Goal: Transaction & Acquisition: Purchase product/service

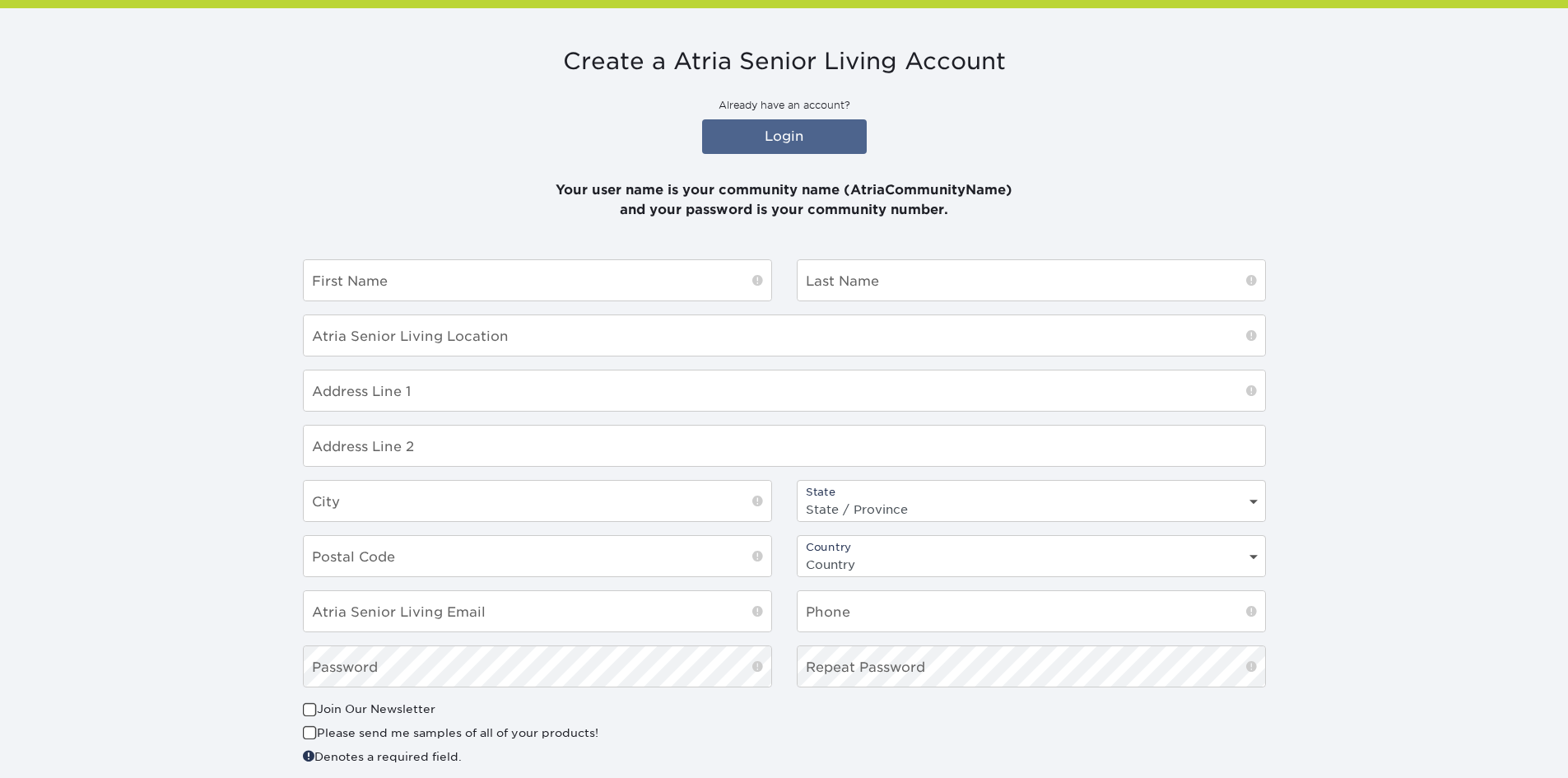
scroll to position [247, 0]
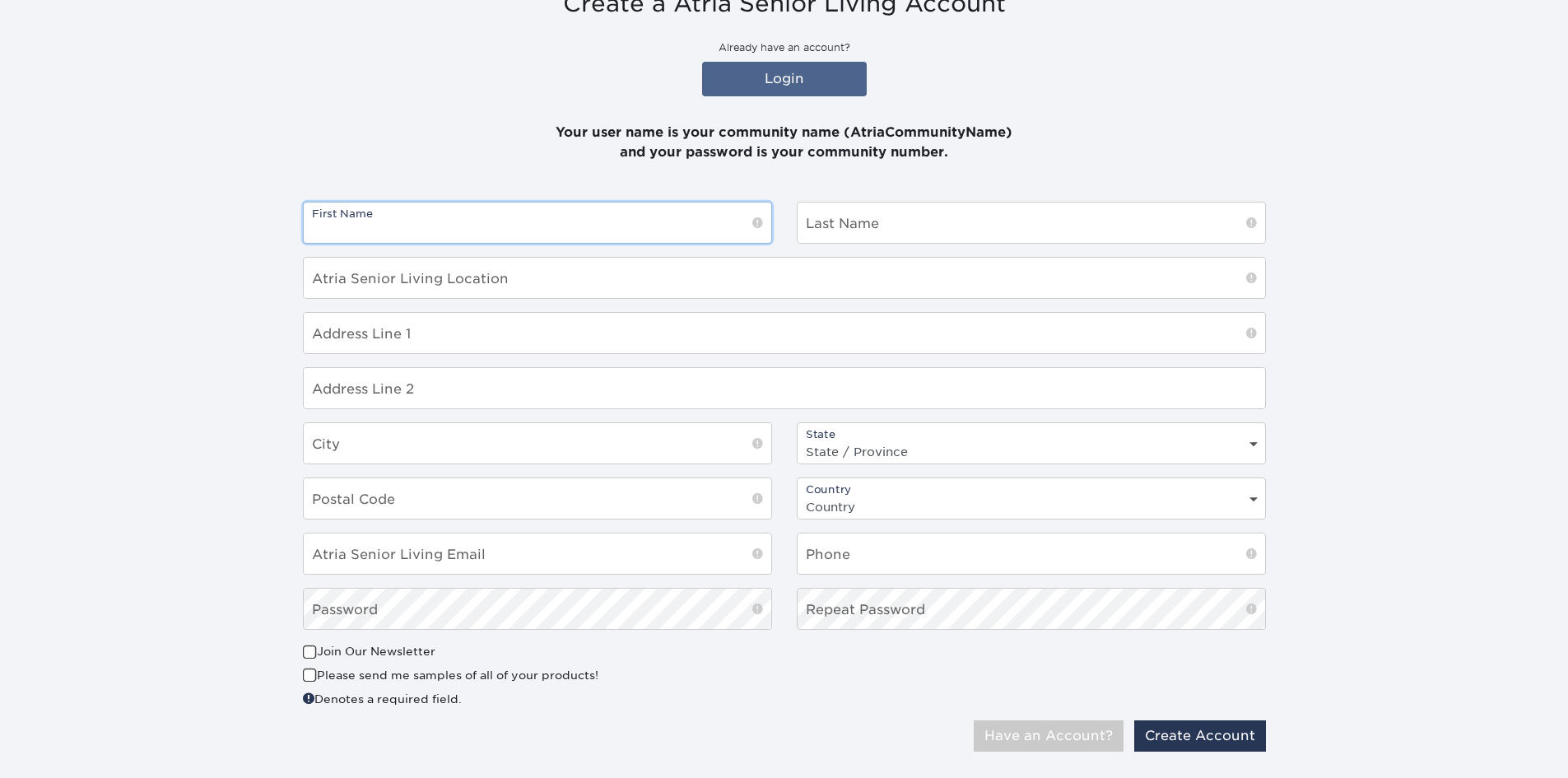
click at [621, 228] on input "text" at bounding box center [537, 223] width 467 height 41
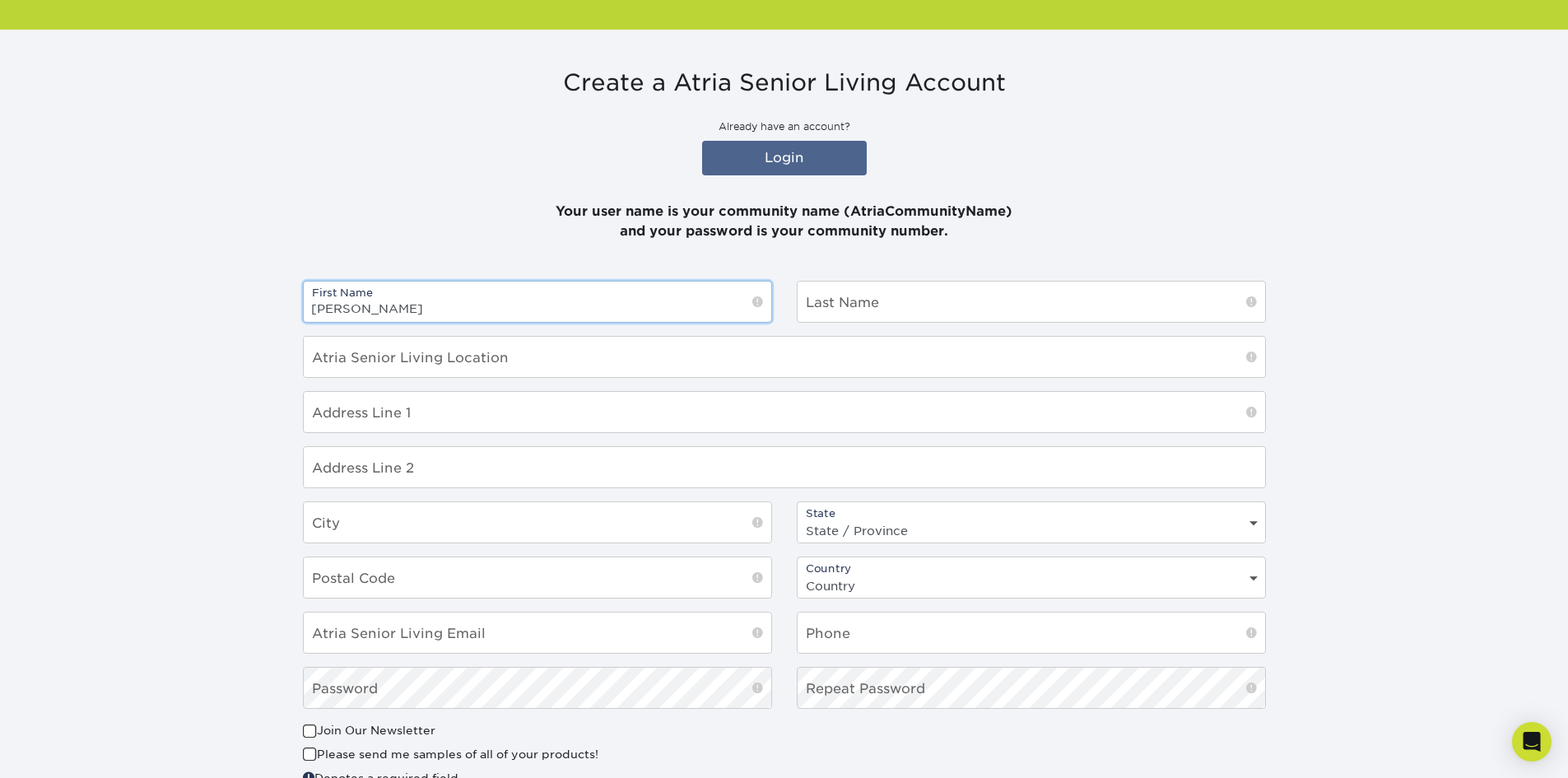
scroll to position [0, 0]
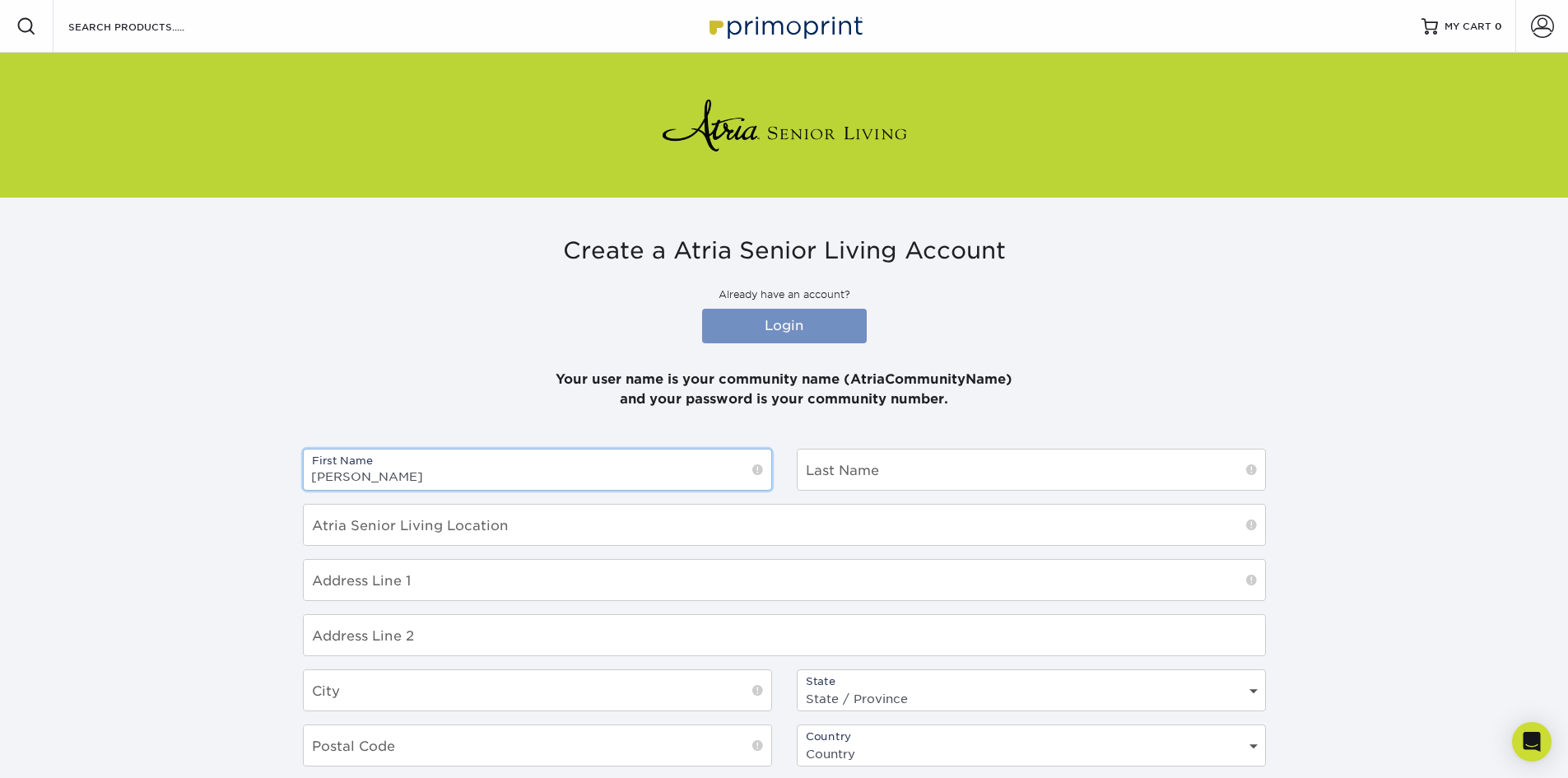
type input "Valenti"
click at [749, 326] on link "Login" at bounding box center [784, 325] width 165 height 34
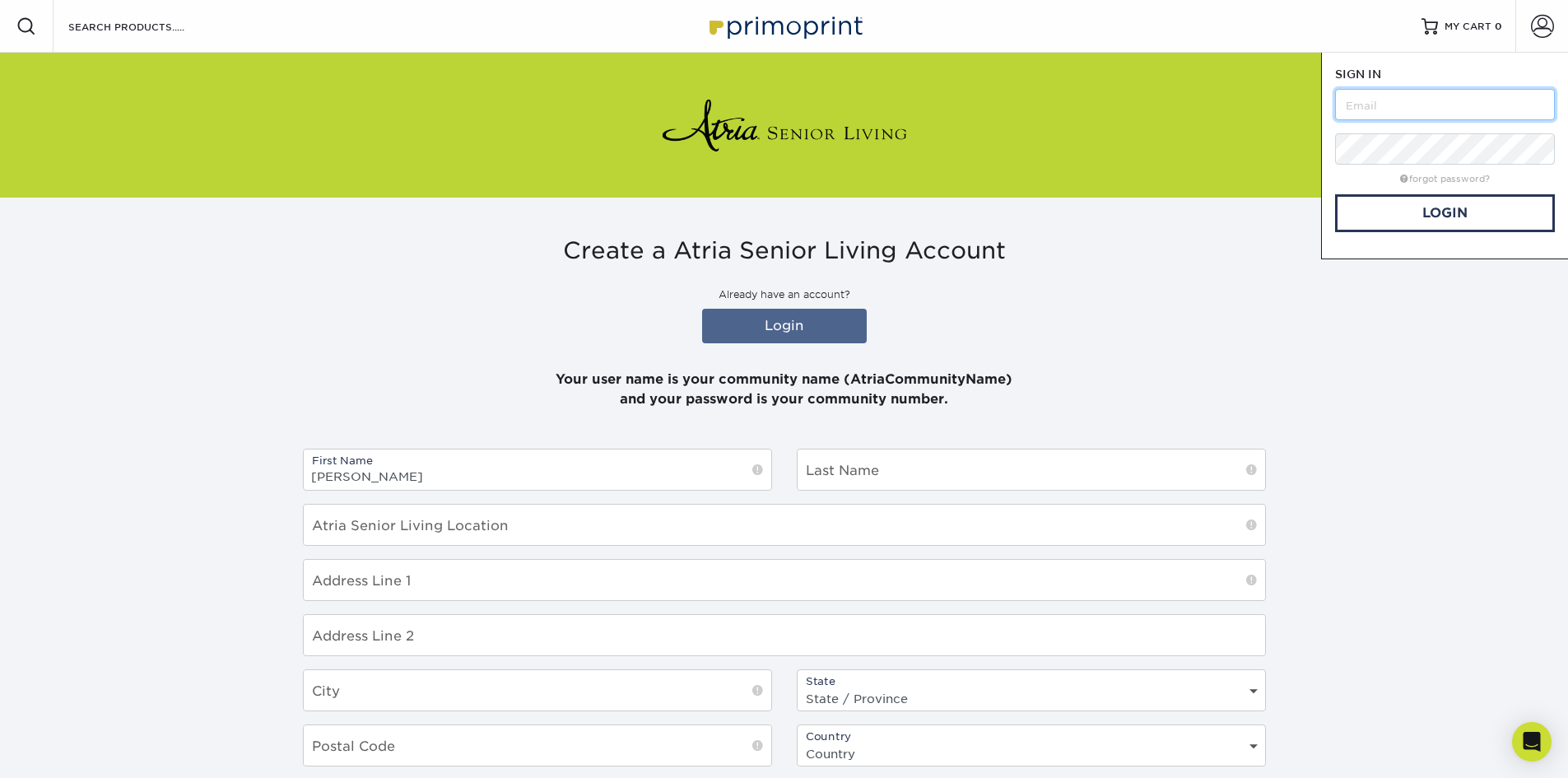
click at [1394, 94] on input "text" at bounding box center [1445, 104] width 220 height 31
type input "[PERSON_NAME][EMAIL_ADDRESS][DOMAIN_NAME]"
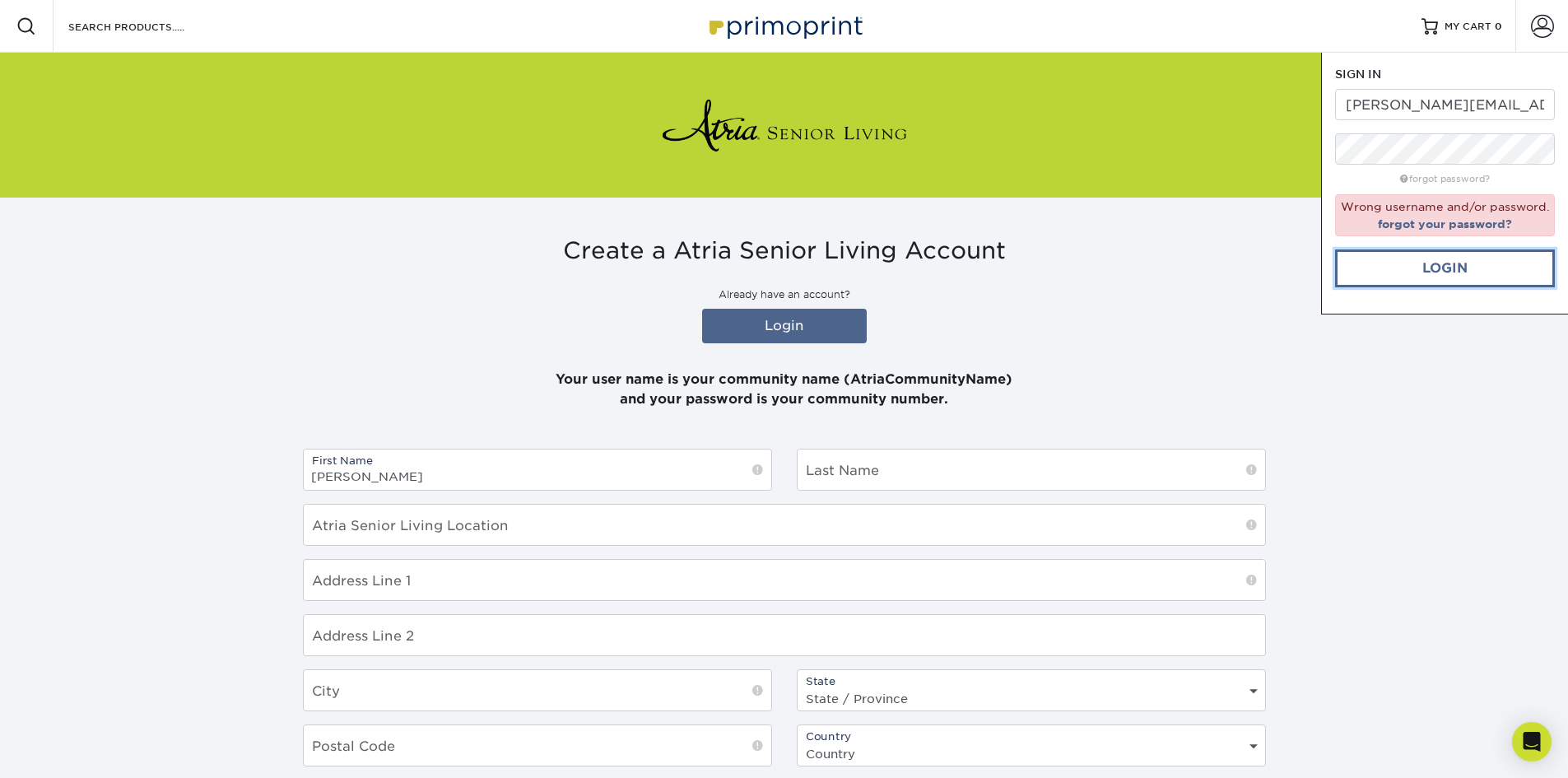
click at [1447, 259] on link "Login" at bounding box center [1445, 268] width 220 height 38
click at [519, 460] on input "Valenti" at bounding box center [537, 470] width 467 height 41
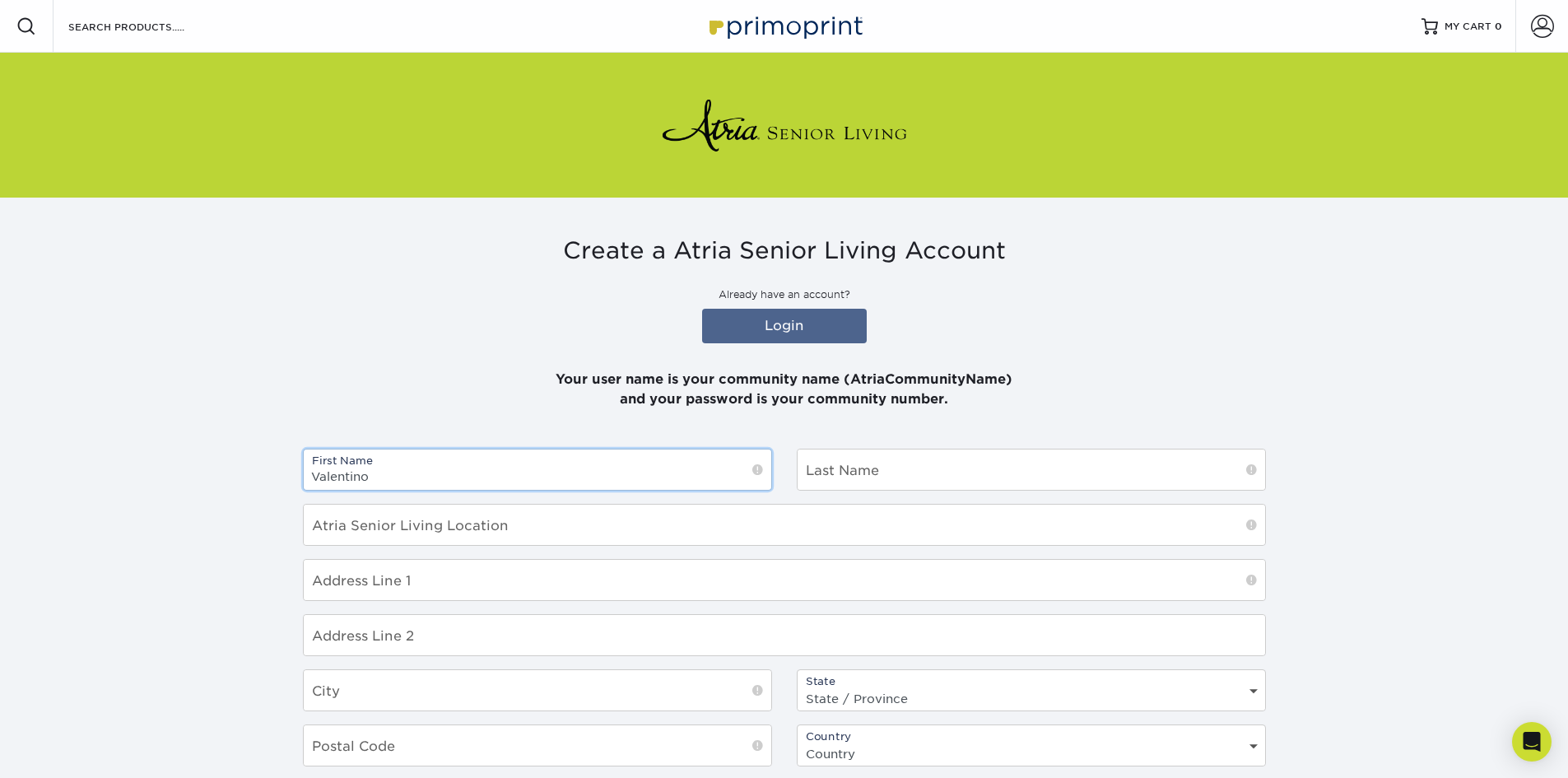
type input "Valentino"
type input "Matlock"
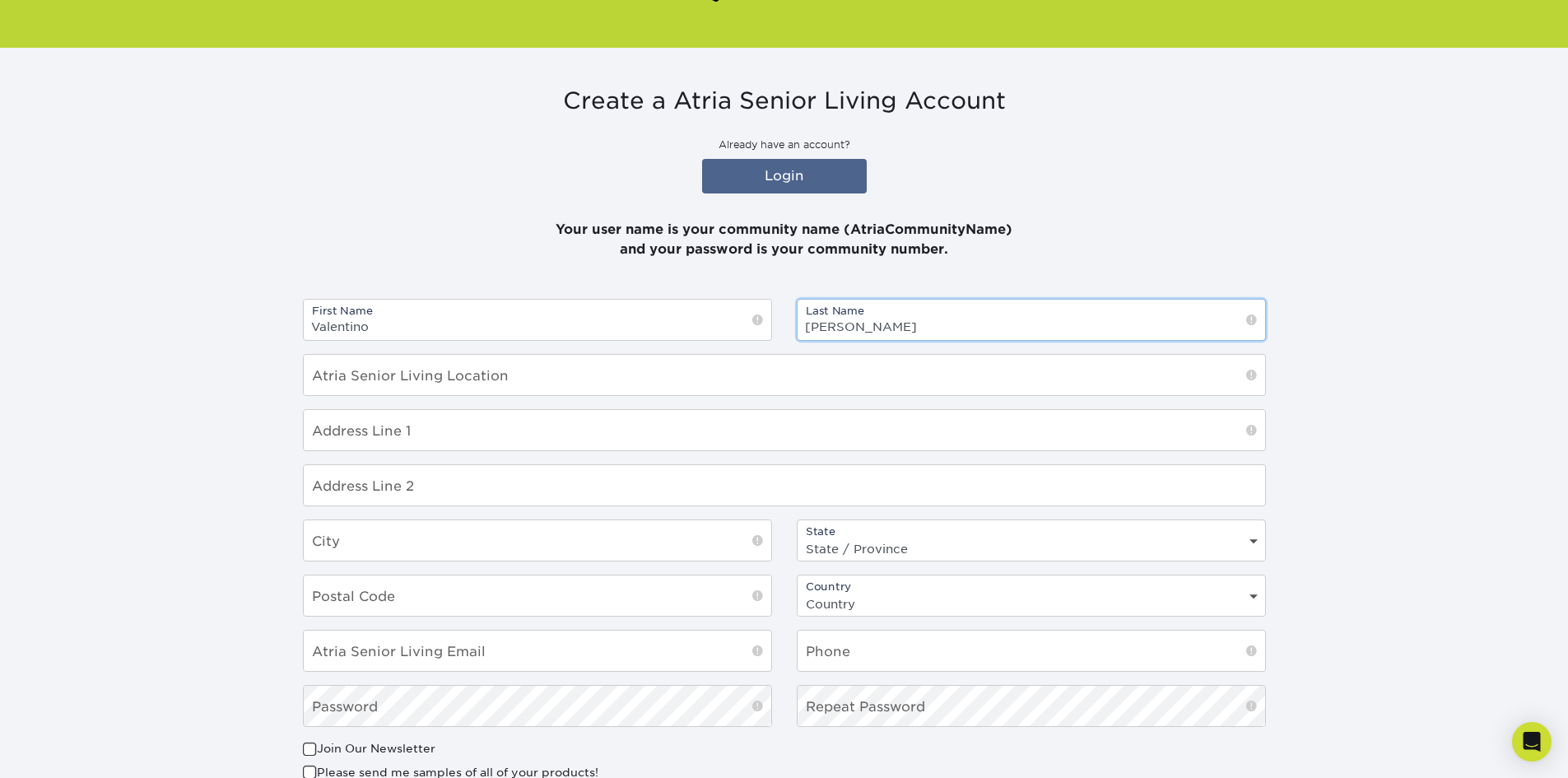
scroll to position [165, 0]
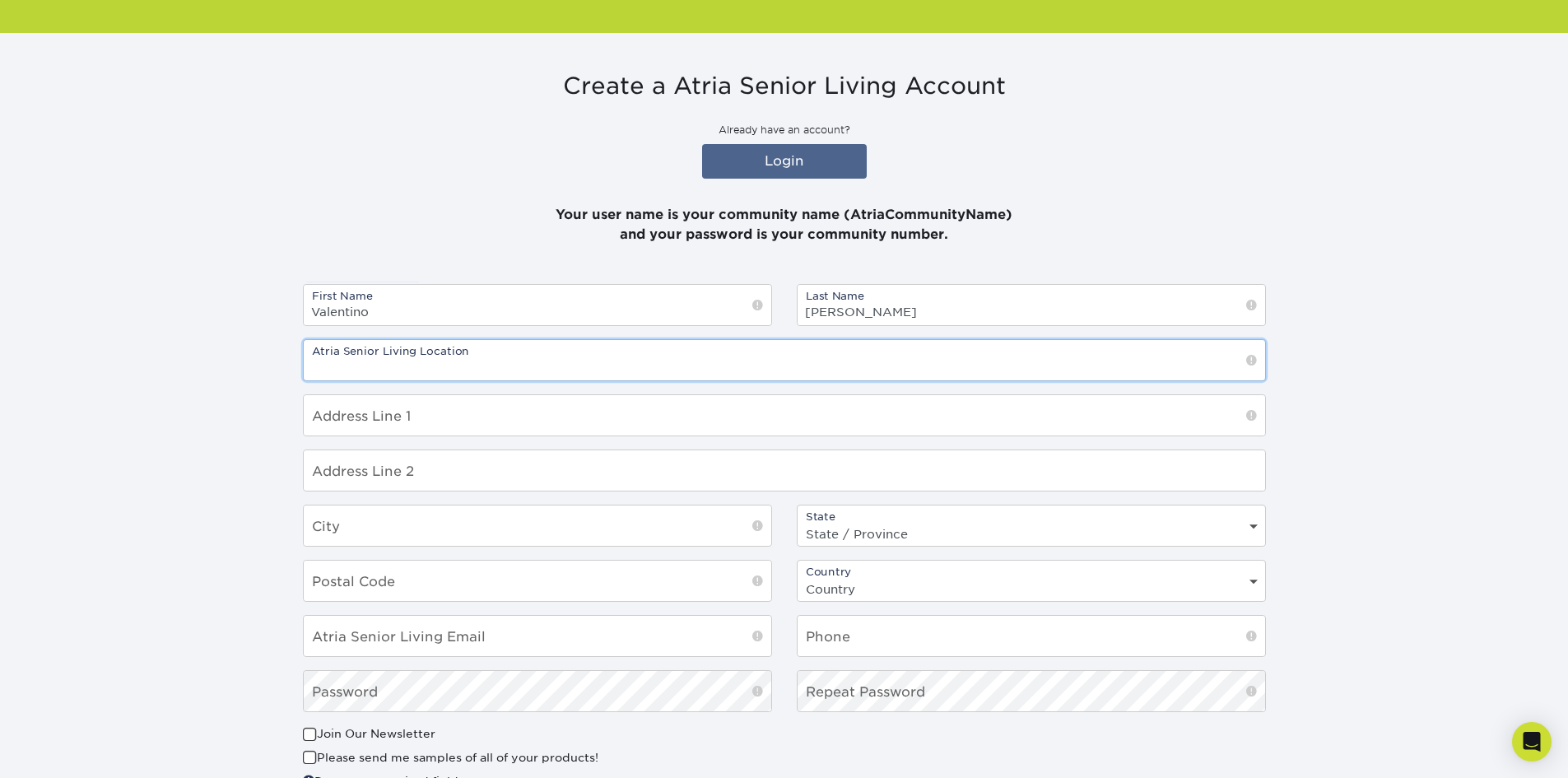
click at [511, 370] on input "text" at bounding box center [784, 361] width 961 height 41
type input "Atria [GEOGRAPHIC_DATA]"
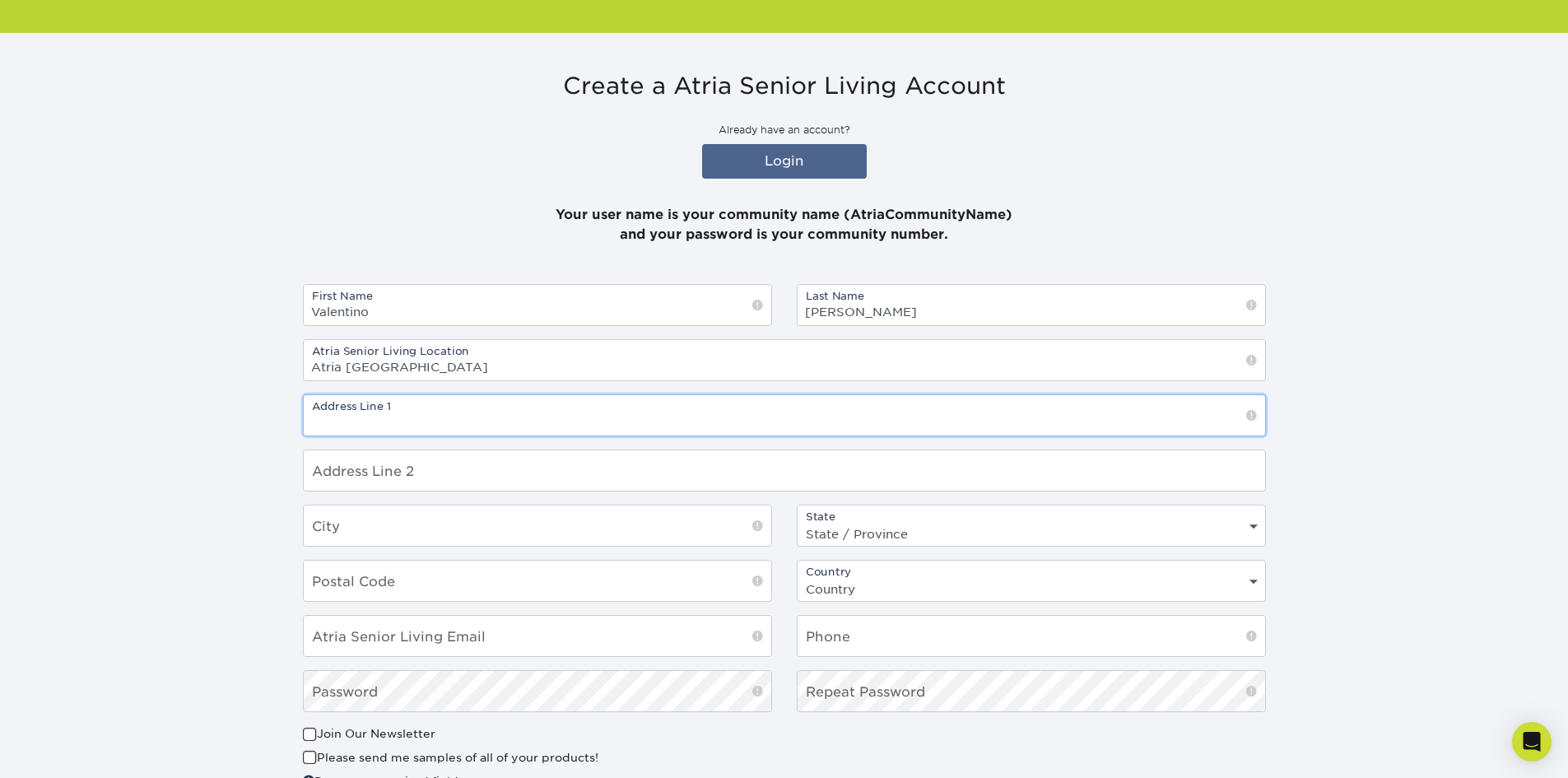
click at [629, 415] on input "text" at bounding box center [784, 415] width 961 height 41
type input "[STREET_ADDRESS]"
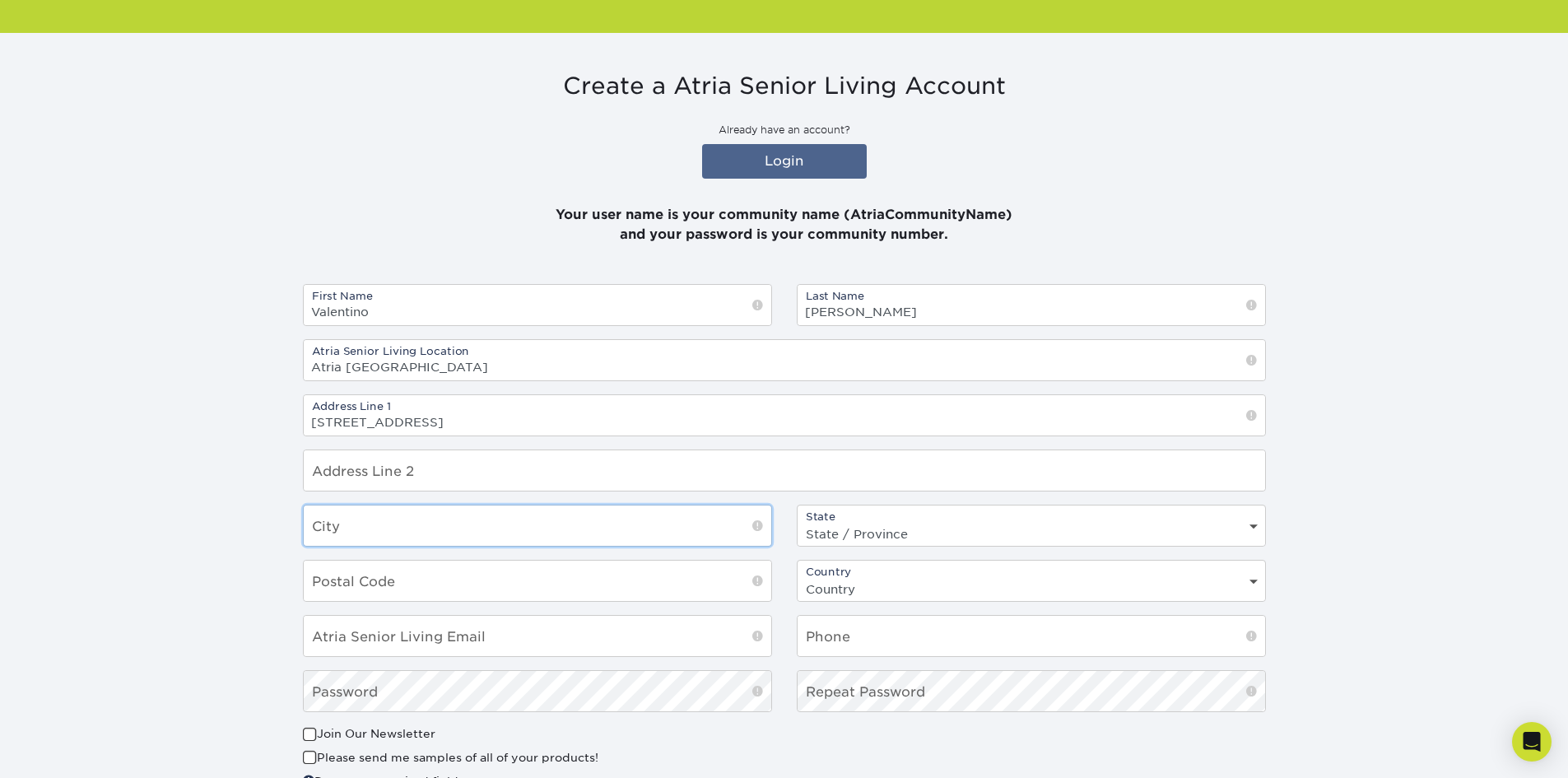
click at [396, 525] on input "text" at bounding box center [537, 526] width 467 height 41
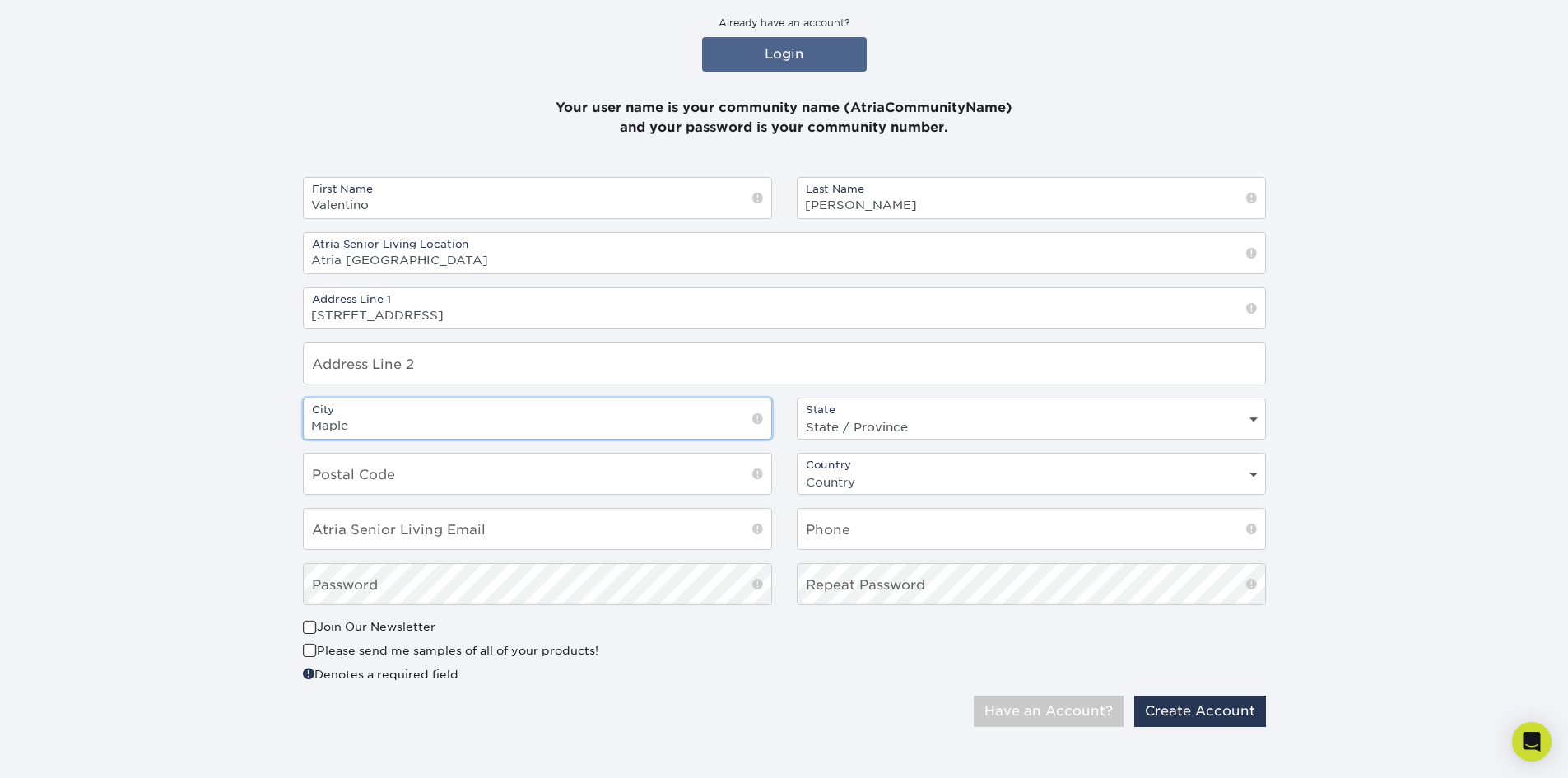
scroll to position [280, 0]
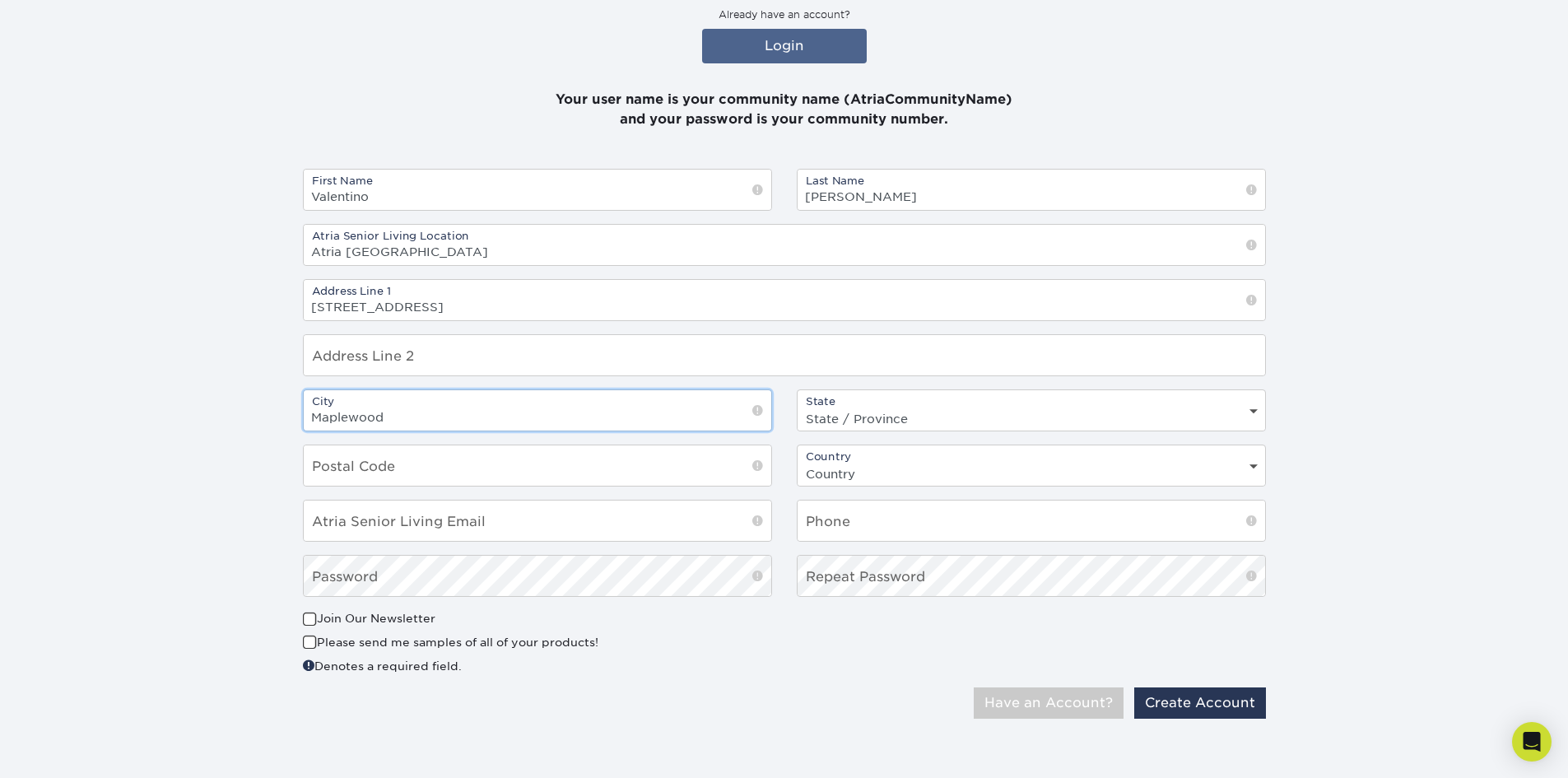
type input "Maplewood"
click at [903, 406] on div "State State / Province Alabama Alaska Arizona Arkansas California Colorado Conn…" at bounding box center [1032, 411] width 469 height 42
click at [899, 426] on select "State / Province Alabama Alaska Arizona Arkansas California Colorado Connecticu…" at bounding box center [1032, 418] width 467 height 24
select select "MA"
click at [798, 407] on select "State / Province Alabama Alaska Arizona Arkansas California Colorado Connecticu…" at bounding box center [1032, 418] width 467 height 24
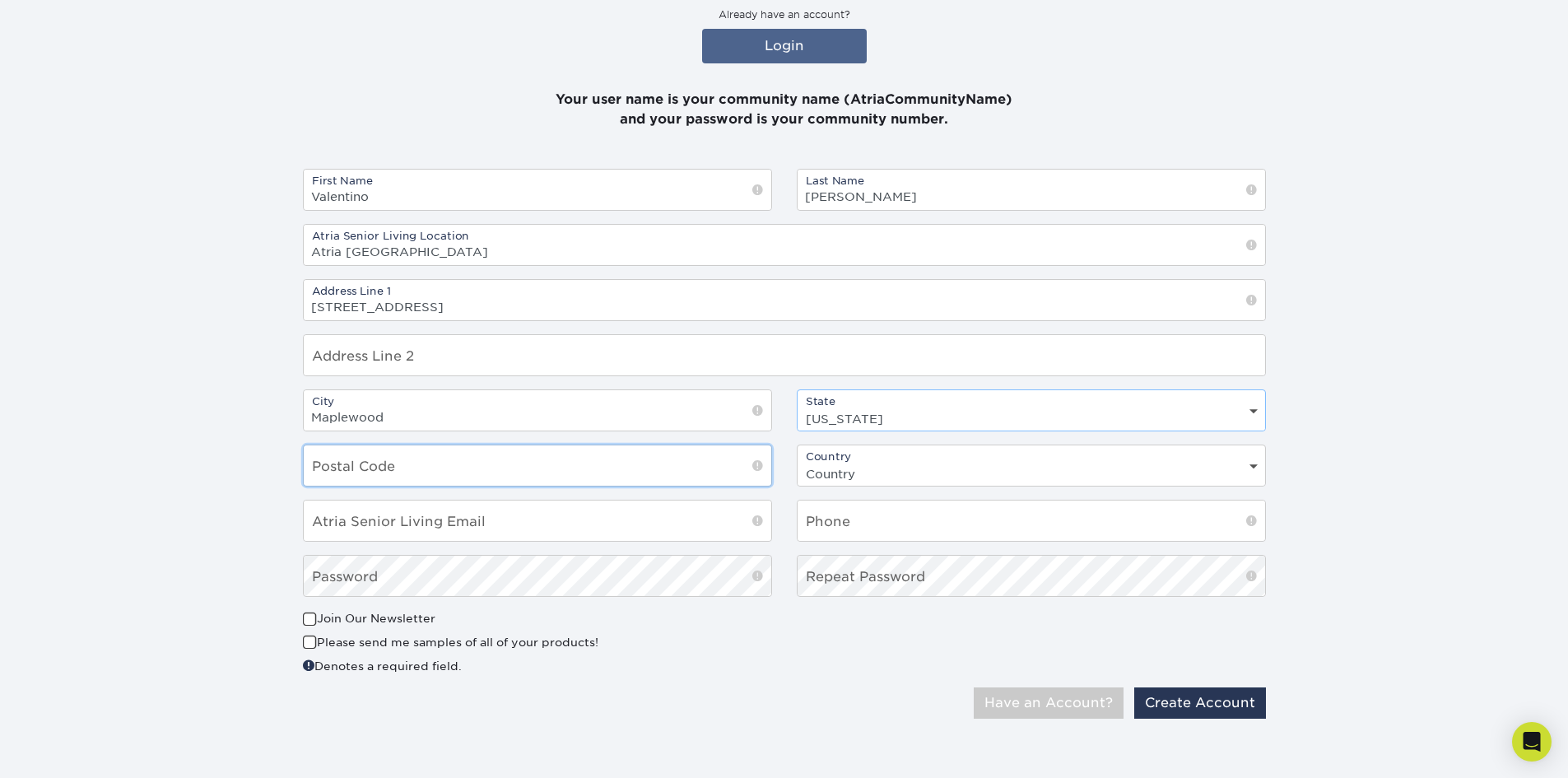
click at [414, 476] on input "text" at bounding box center [537, 466] width 467 height 41
type input "02148"
click at [583, 525] on input "email" at bounding box center [537, 521] width 467 height 41
type input "[PERSON_NAME][EMAIL_ADDRESS][DOMAIN_NAME]"
click at [840, 536] on input "text" at bounding box center [1032, 521] width 467 height 41
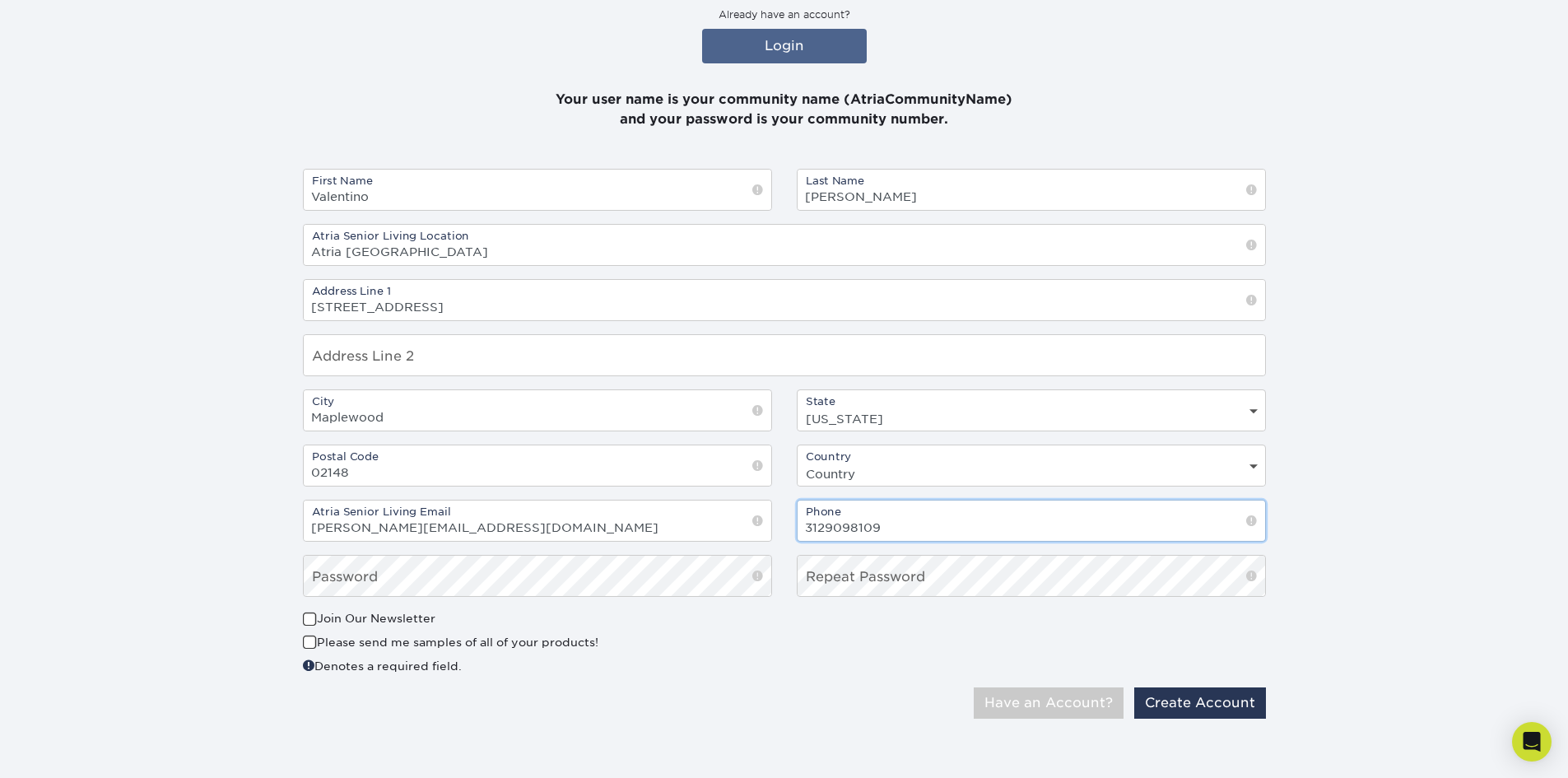
type input "3129098109"
click at [310, 623] on span at bounding box center [310, 620] width 14 height 16
click at [0, 0] on input "Join Our Newsletter" at bounding box center [0, 0] width 0 height 0
click at [311, 640] on span at bounding box center [310, 643] width 14 height 16
click at [0, 0] on input "Please send me samples of all of your products!" at bounding box center [0, 0] width 0 height 0
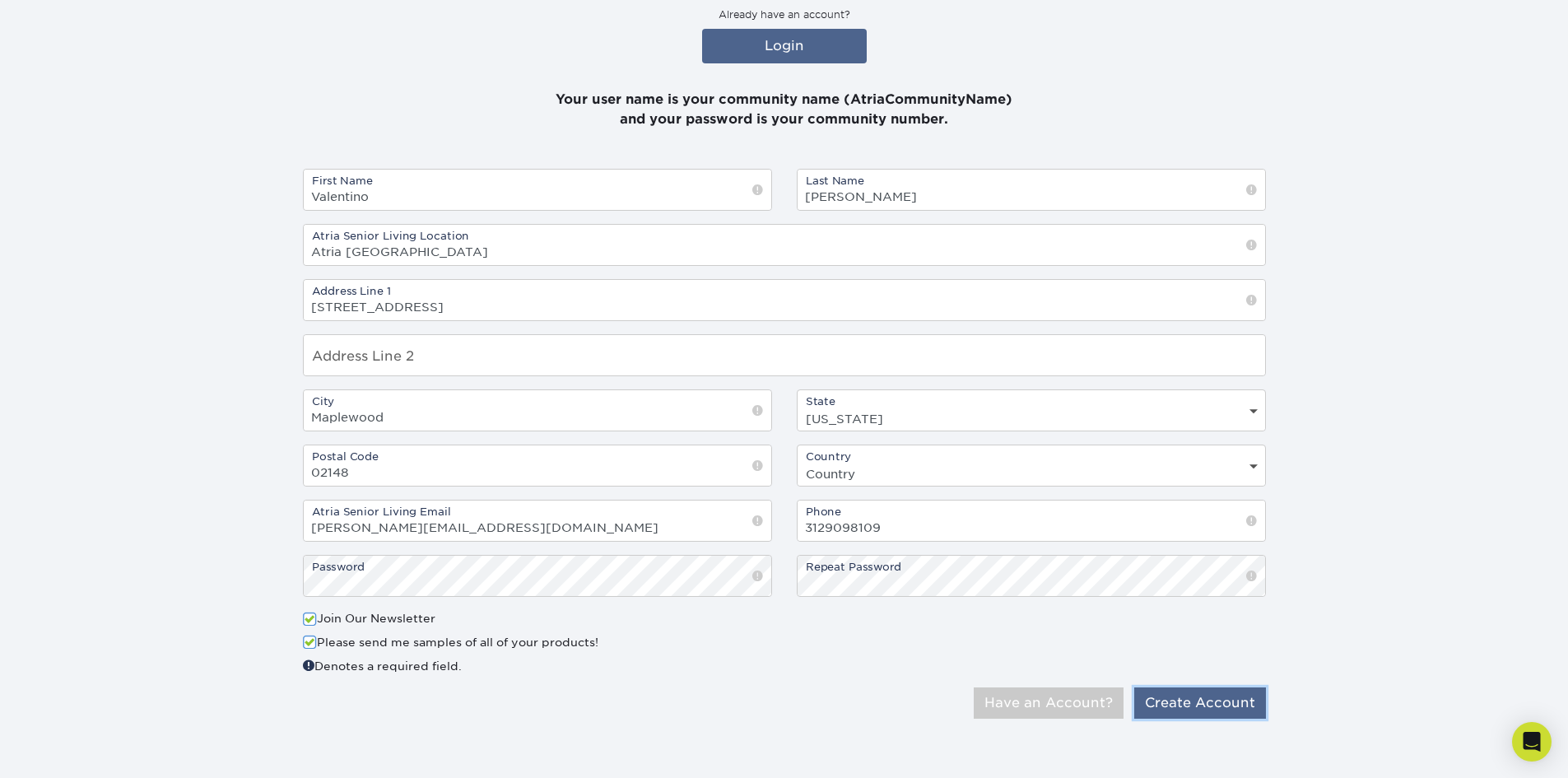
click at [1218, 693] on button "Create Account" at bounding box center [1199, 703] width 131 height 31
click at [860, 485] on select "Country United States Canada" at bounding box center [1032, 474] width 467 height 24
select select "US"
click at [798, 462] on select "Country United States Canada" at bounding box center [1032, 474] width 467 height 24
click at [1198, 695] on button "Create Account" at bounding box center [1199, 703] width 131 height 31
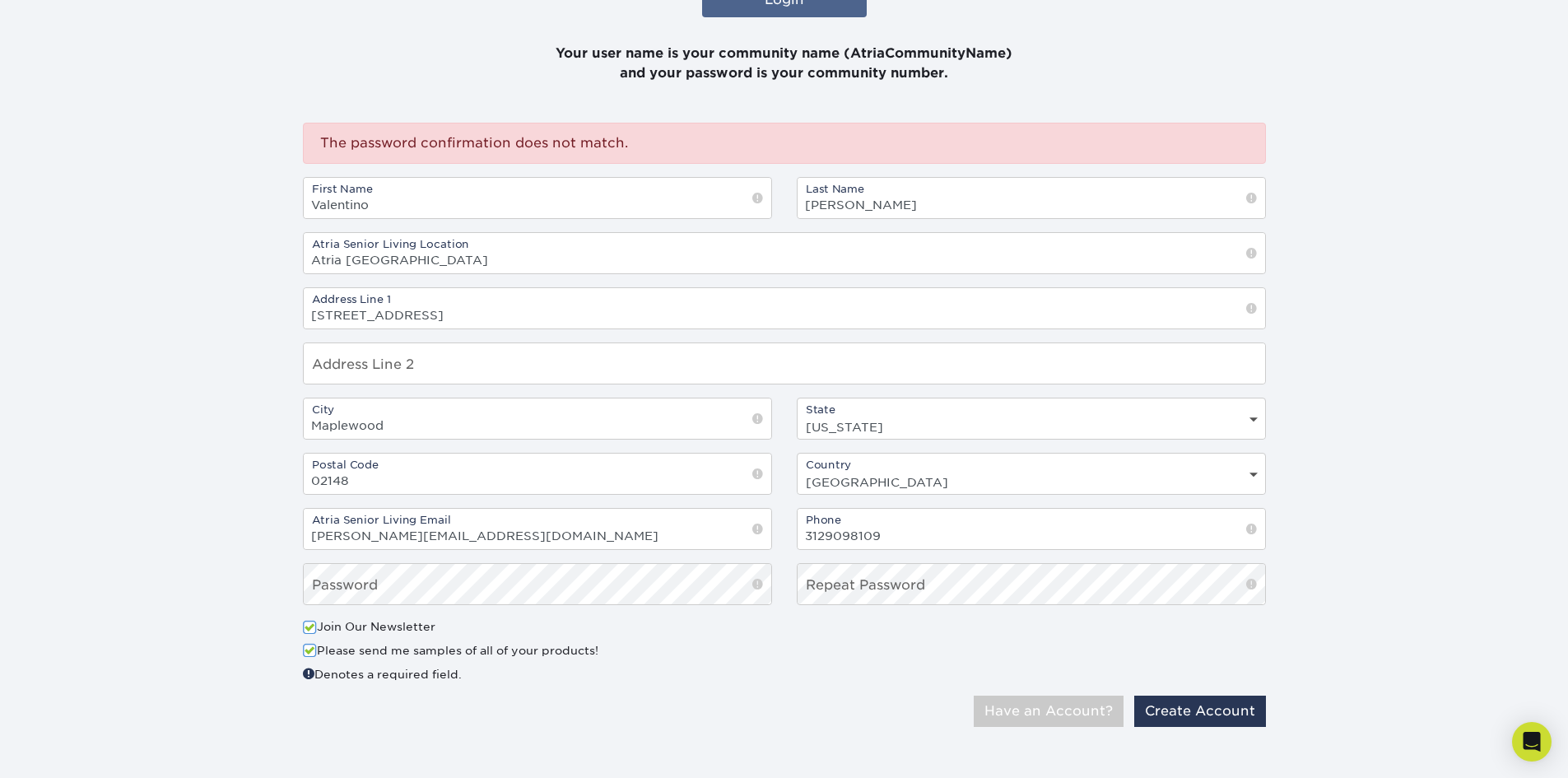
scroll to position [334, 0]
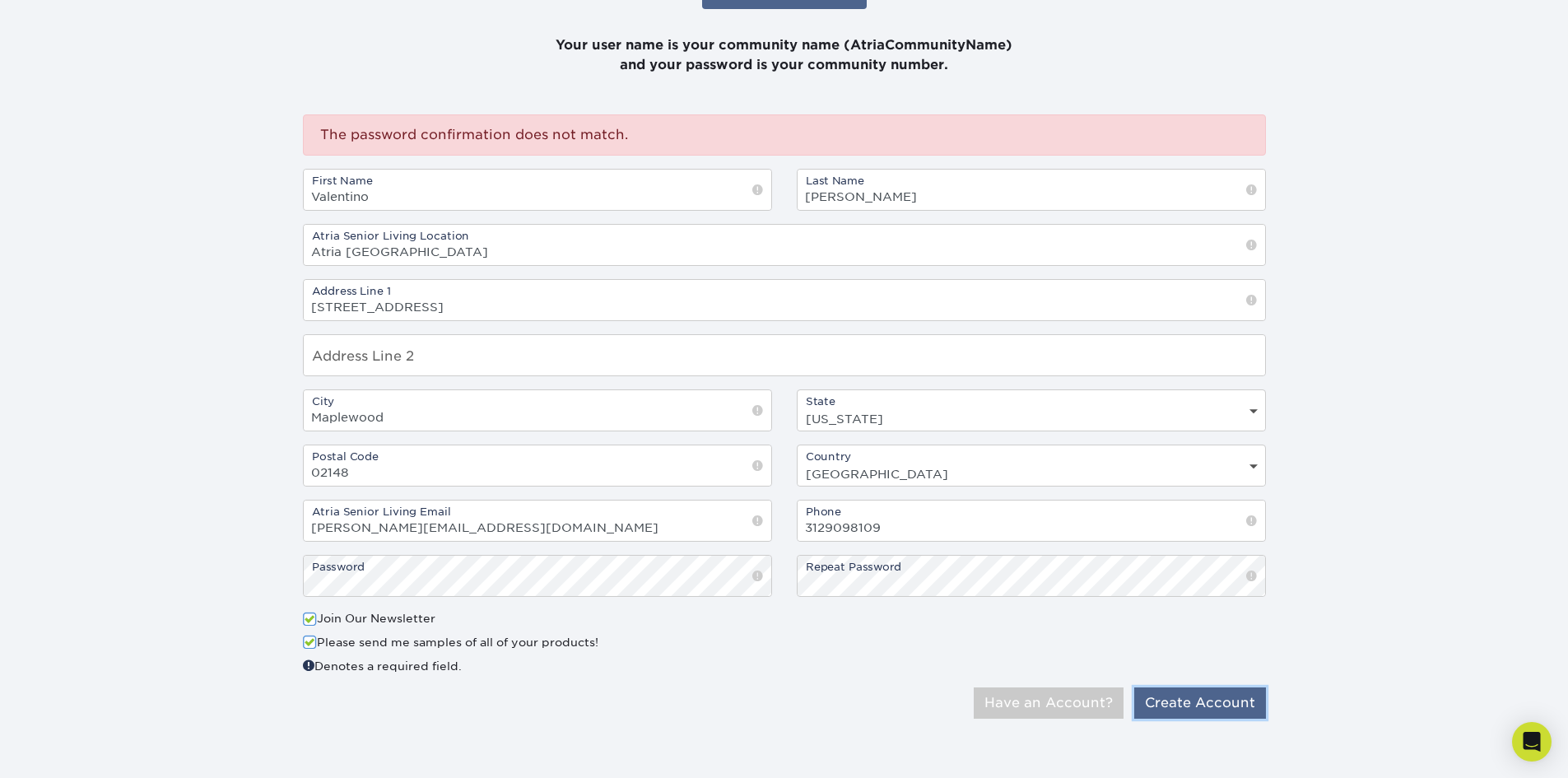
click at [1223, 714] on button "Create Account" at bounding box center [1199, 703] width 131 height 31
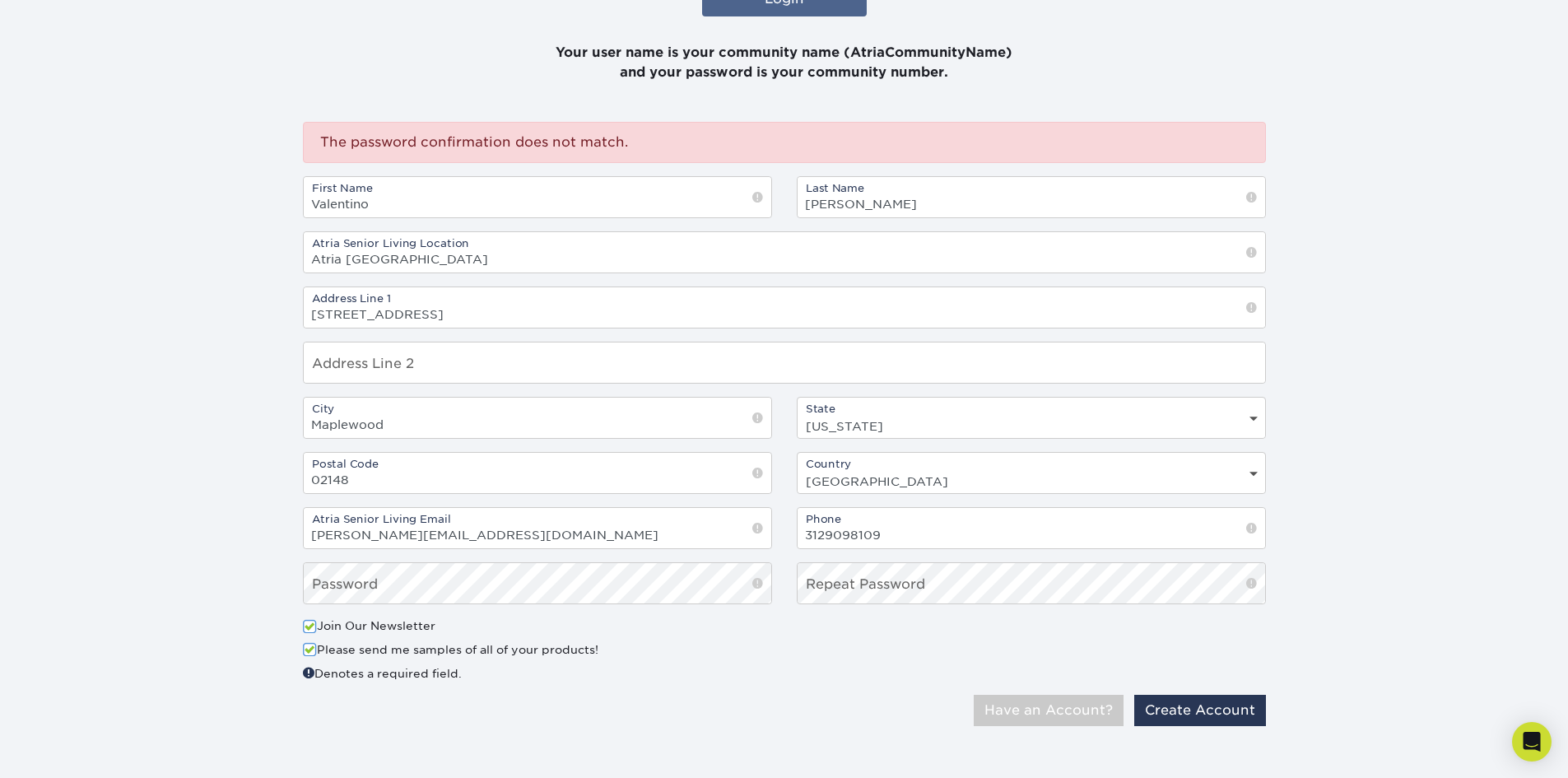
scroll to position [334, 0]
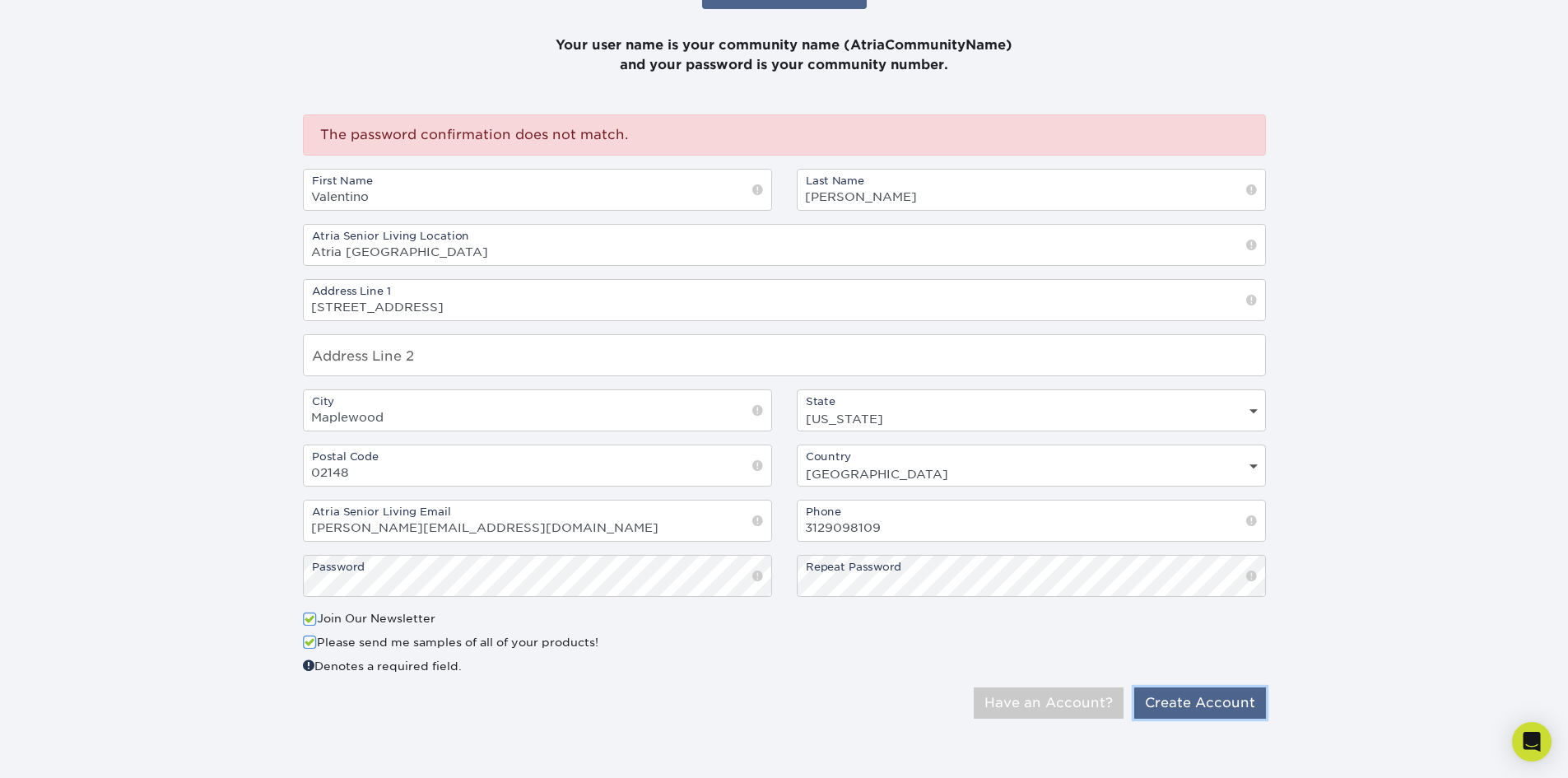
click at [1198, 707] on button "Create Account" at bounding box center [1199, 703] width 131 height 31
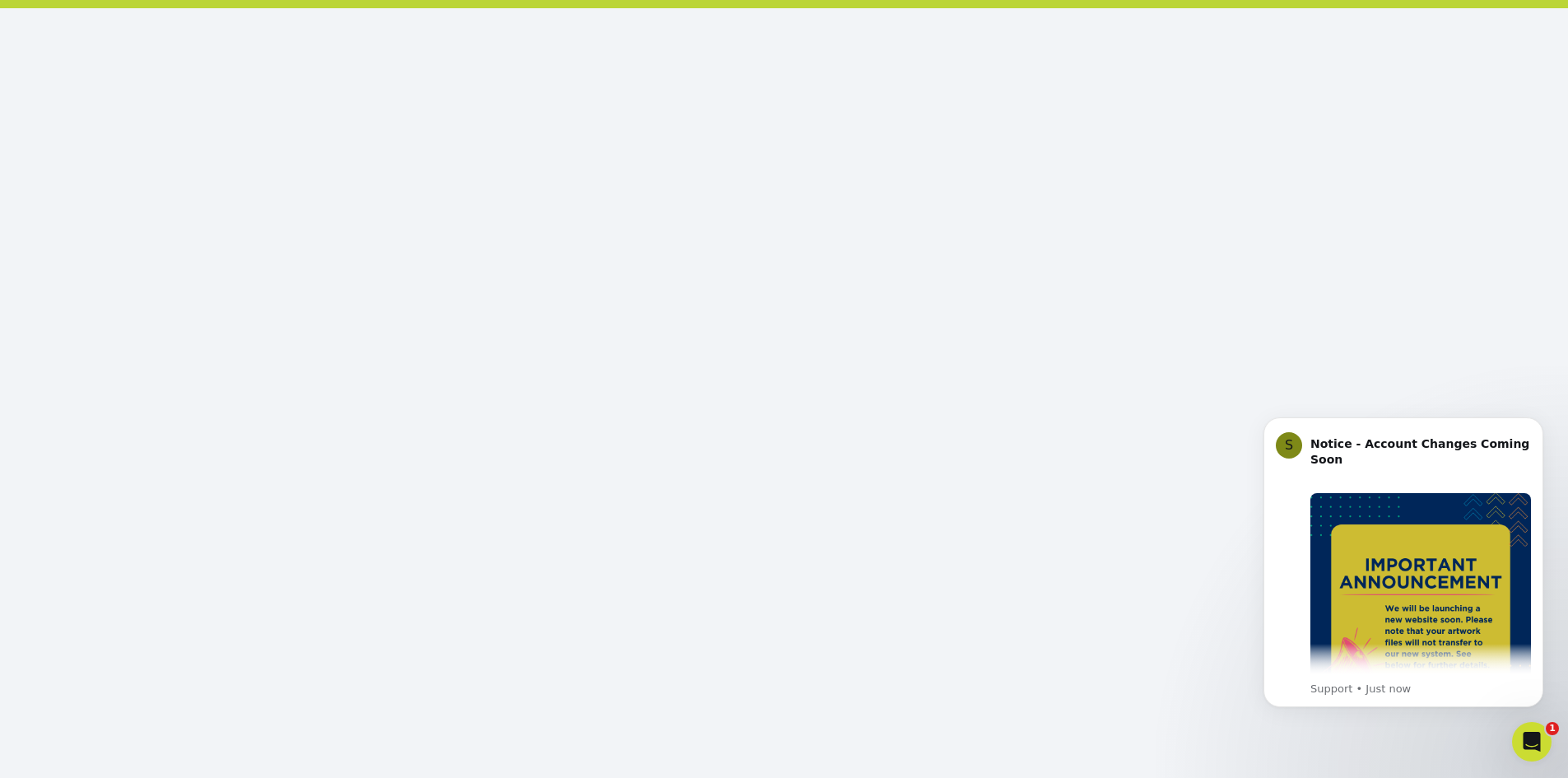
scroll to position [192, 0]
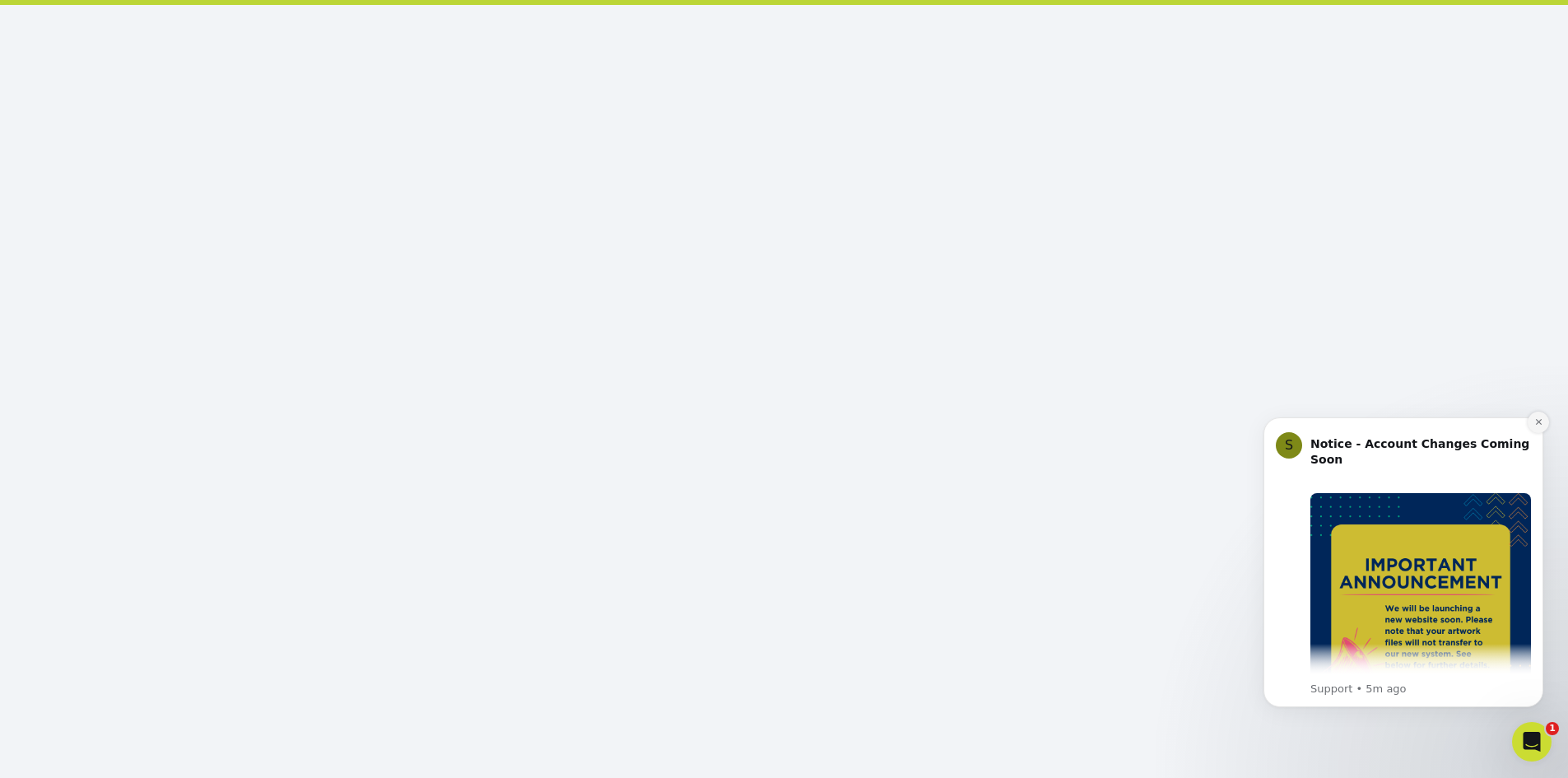
click at [1534, 417] on icon "Dismiss notification" at bounding box center [1539, 422] width 9 height 9
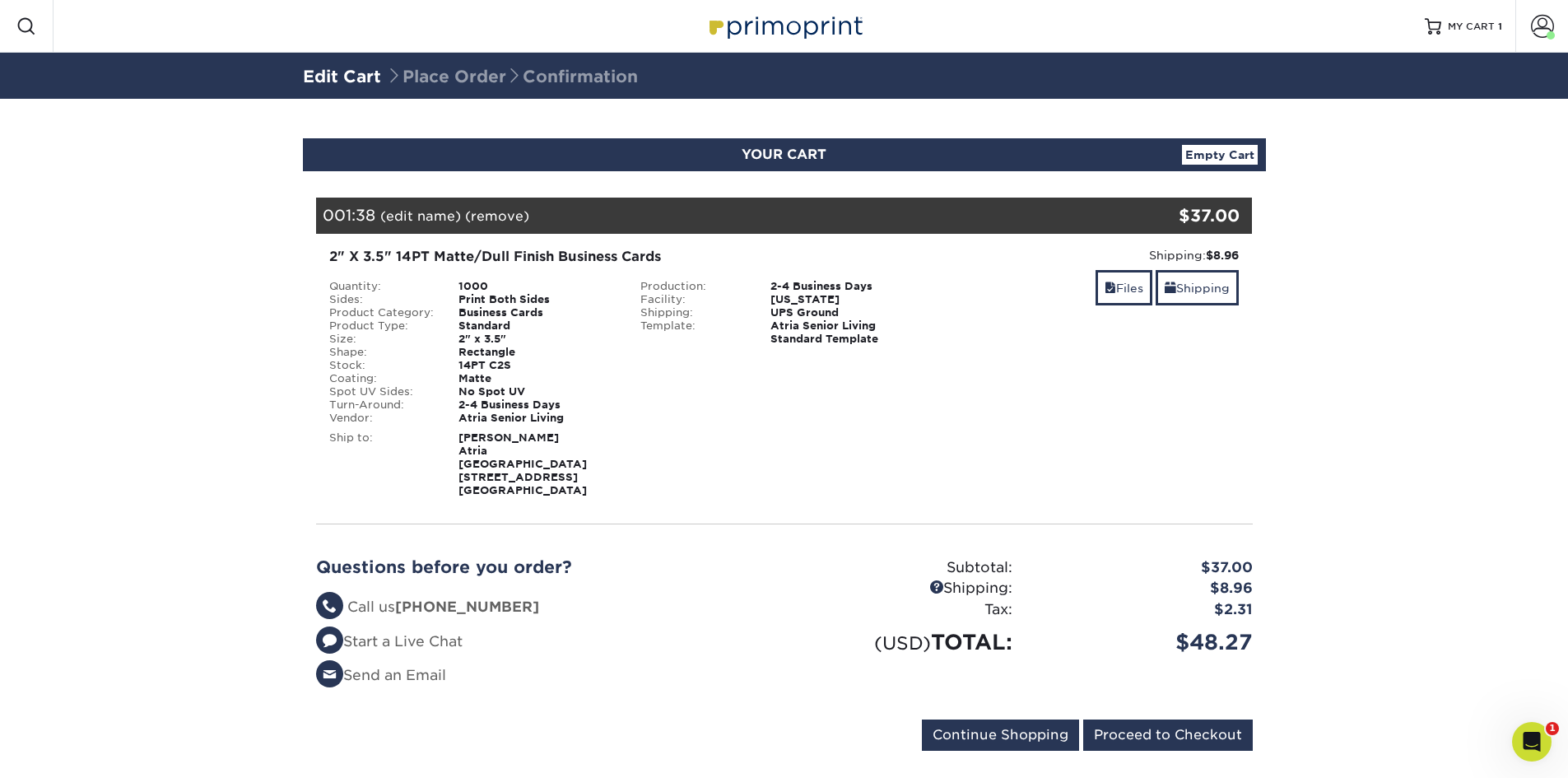
click at [661, 18] on div "Resources Menu Search Products Account Welcome, Valentino Business Account Atri…" at bounding box center [784, 26] width 1568 height 53
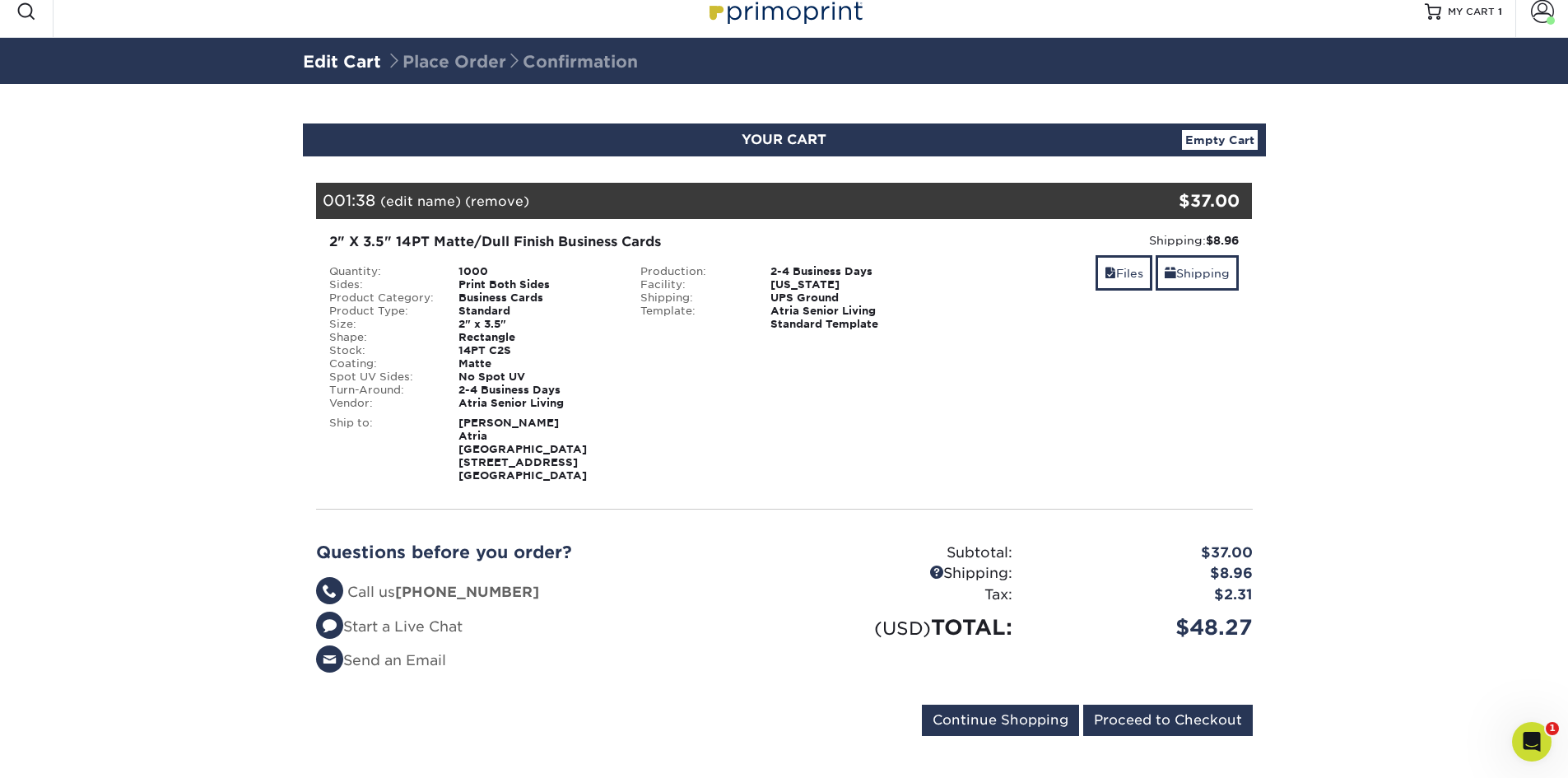
scroll to position [19, 0]
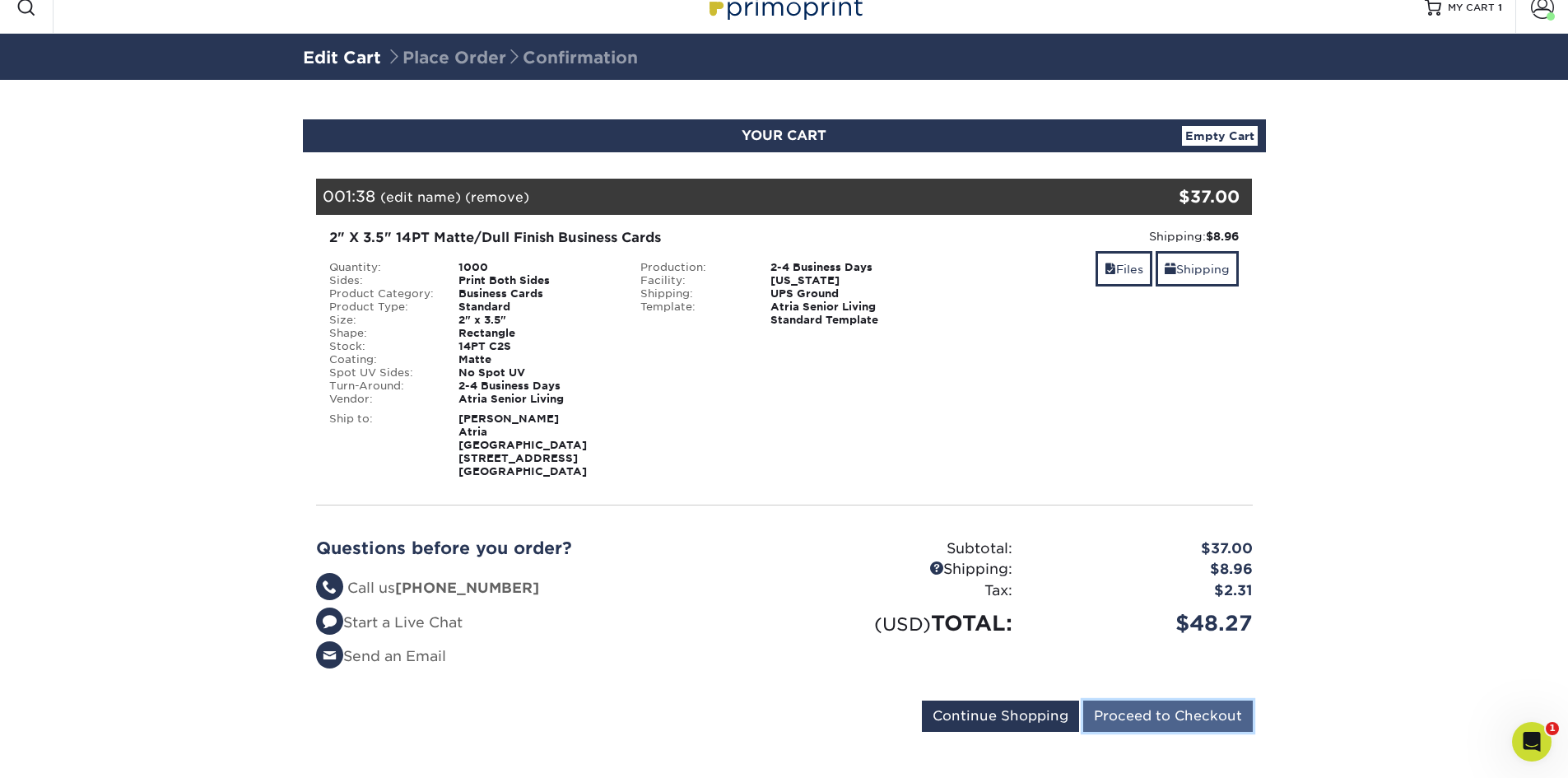
click at [1139, 700] on input "Proceed to Checkout" at bounding box center [1169, 715] width 169 height 31
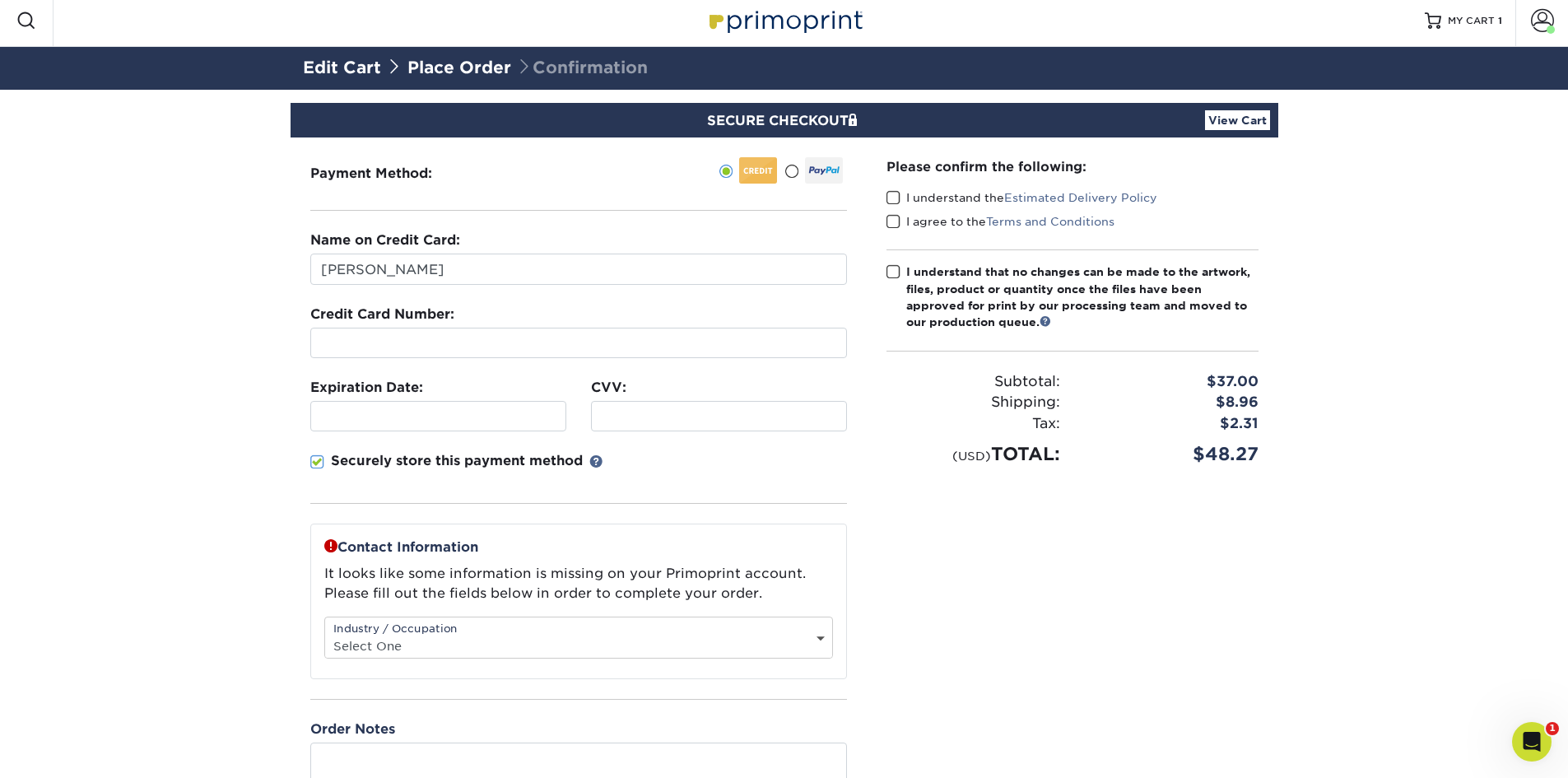
scroll to position [2, 0]
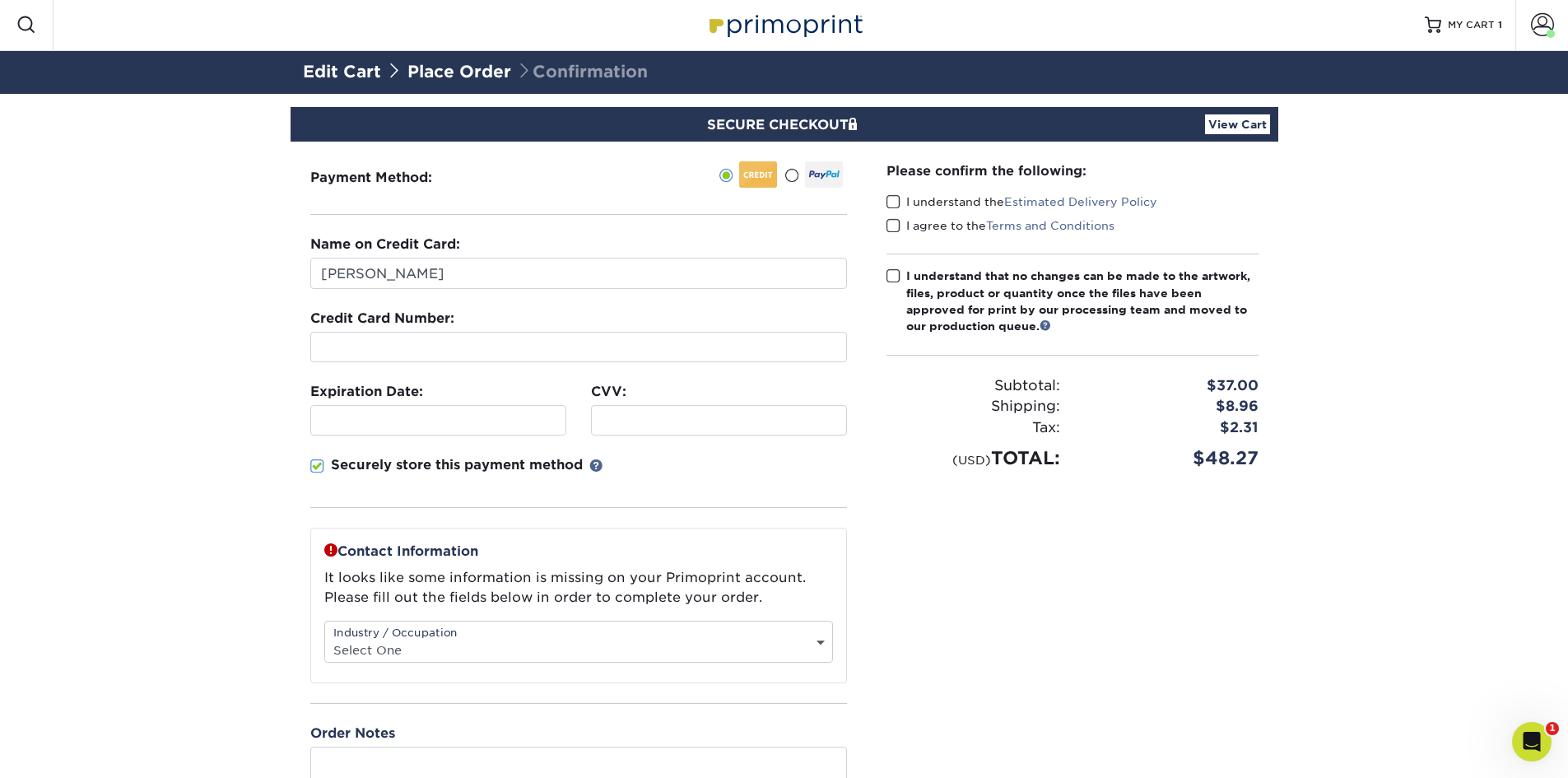
click at [541, 376] on fieldset "Name on Credit Card: [PERSON_NAME] Credit Card Number: Expiration Date: CVV:" at bounding box center [579, 381] width 537 height 293
click at [808, 181] on div at bounding box center [824, 175] width 38 height 26
click at [0, 0] on input "radio" at bounding box center [0, 0] width 0 height 0
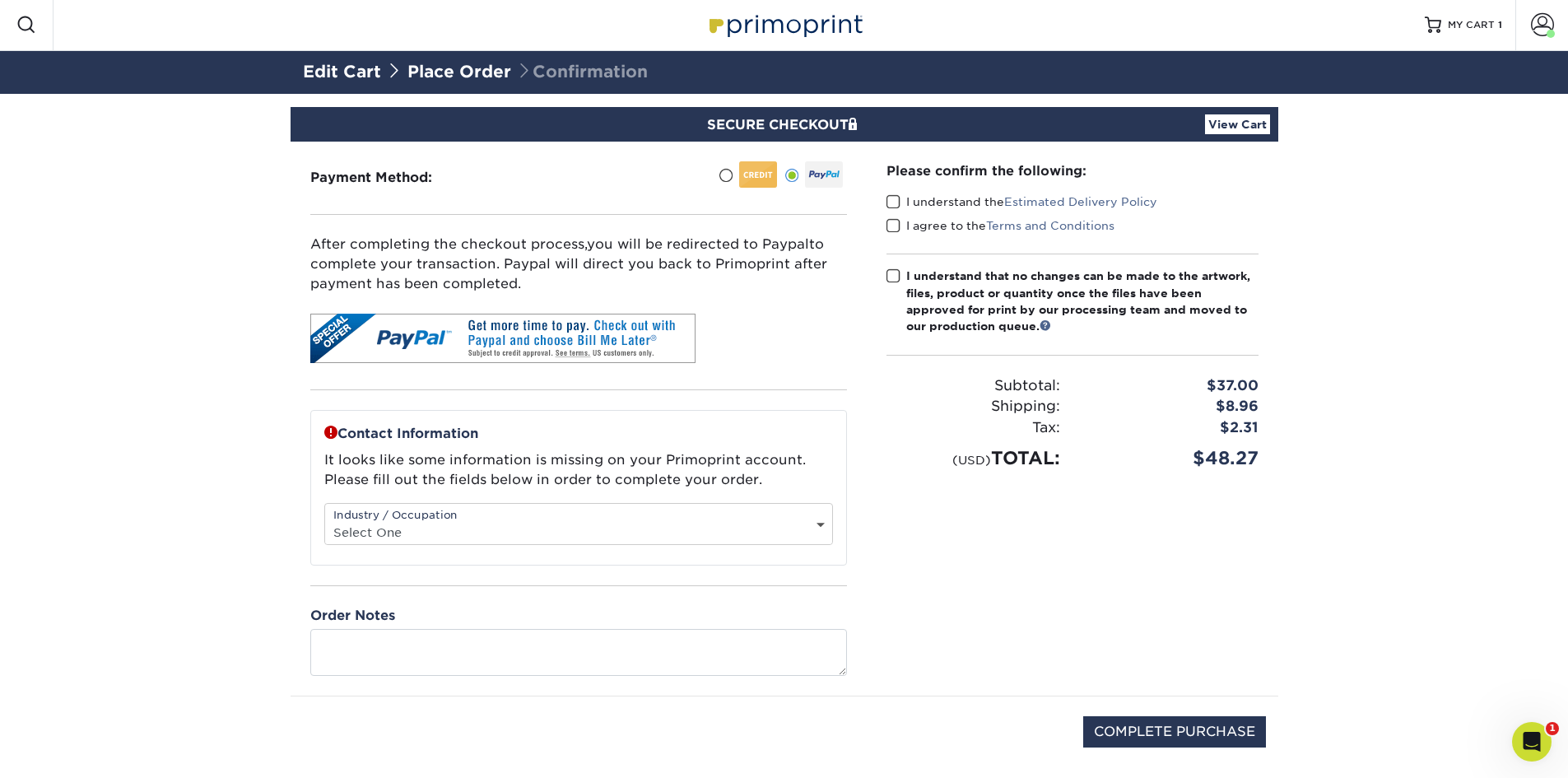
click at [725, 176] on span at bounding box center [726, 176] width 14 height 16
click at [0, 0] on input "radio" at bounding box center [0, 0] width 0 height 0
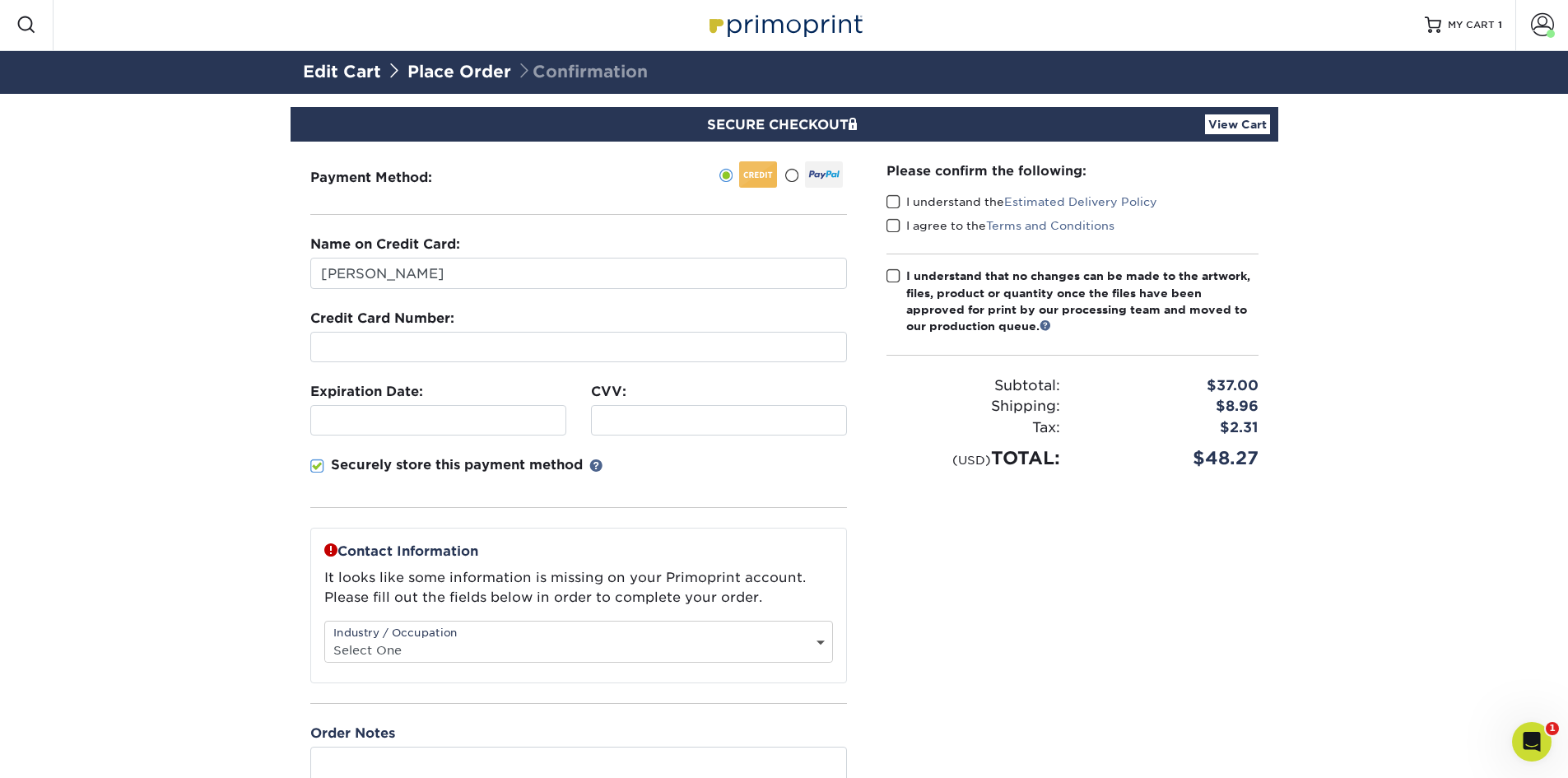
click at [893, 200] on span at bounding box center [893, 202] width 14 height 16
click at [0, 0] on input "I understand the Estimated Delivery Policy" at bounding box center [0, 0] width 0 height 0
click at [898, 227] on span at bounding box center [893, 226] width 14 height 16
click at [0, 0] on input "I agree to the Terms and Conditions" at bounding box center [0, 0] width 0 height 0
click at [899, 282] on span at bounding box center [893, 276] width 14 height 16
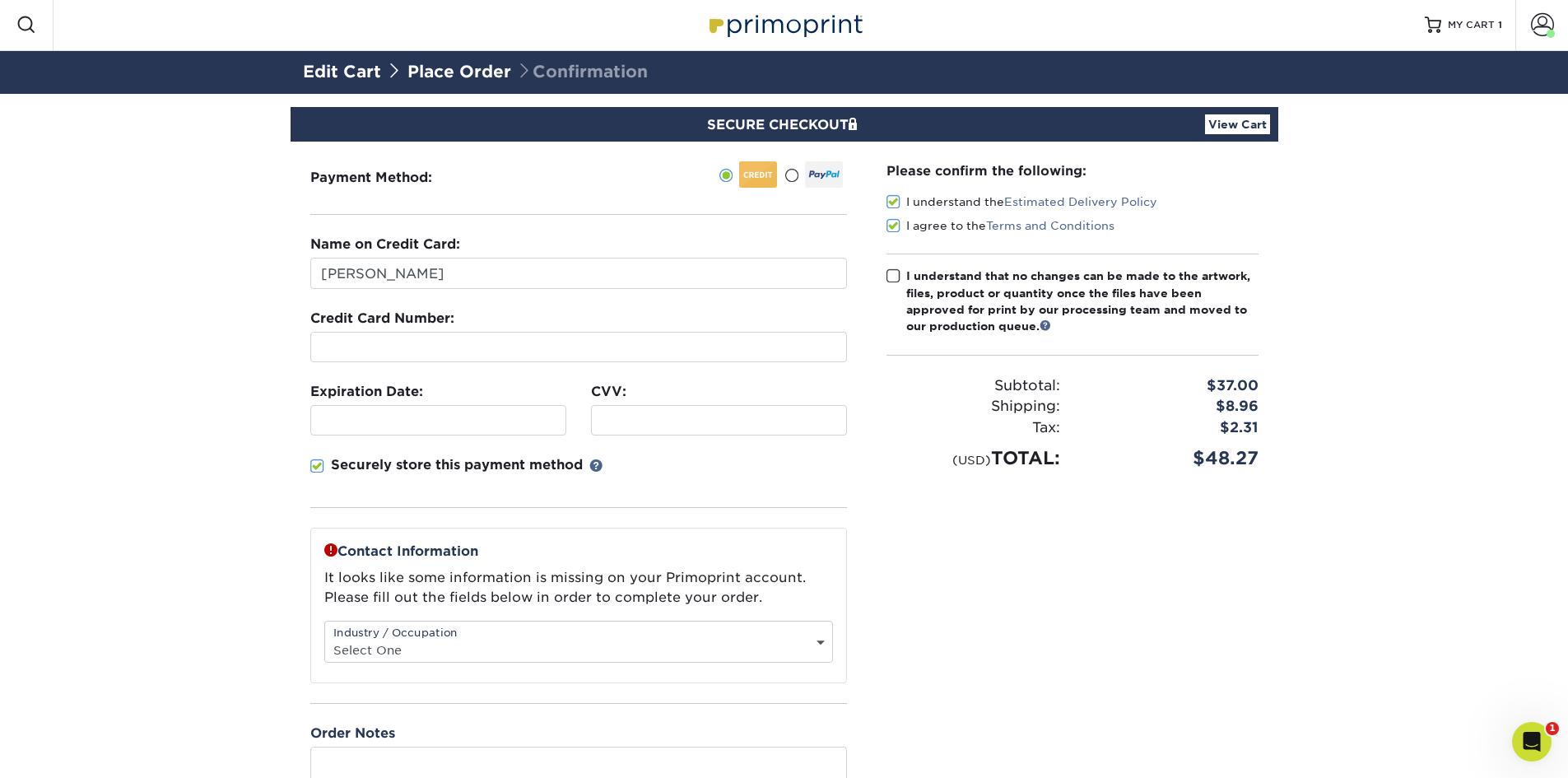
click at [0, 0] on input "I understand that no changes can be made to the artwork, files, product or quan…" at bounding box center [0, 0] width 0 height 0
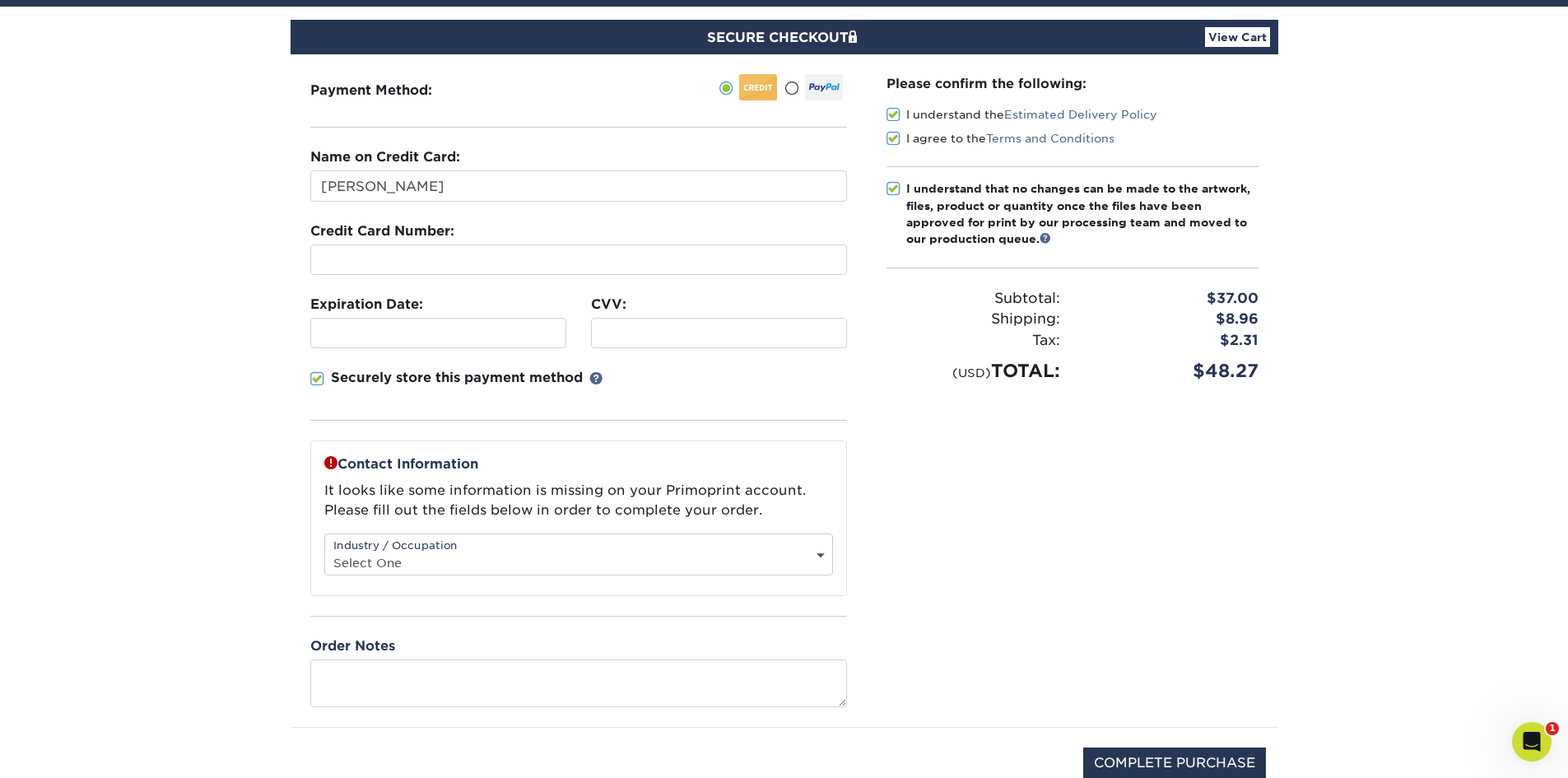
scroll to position [167, 0]
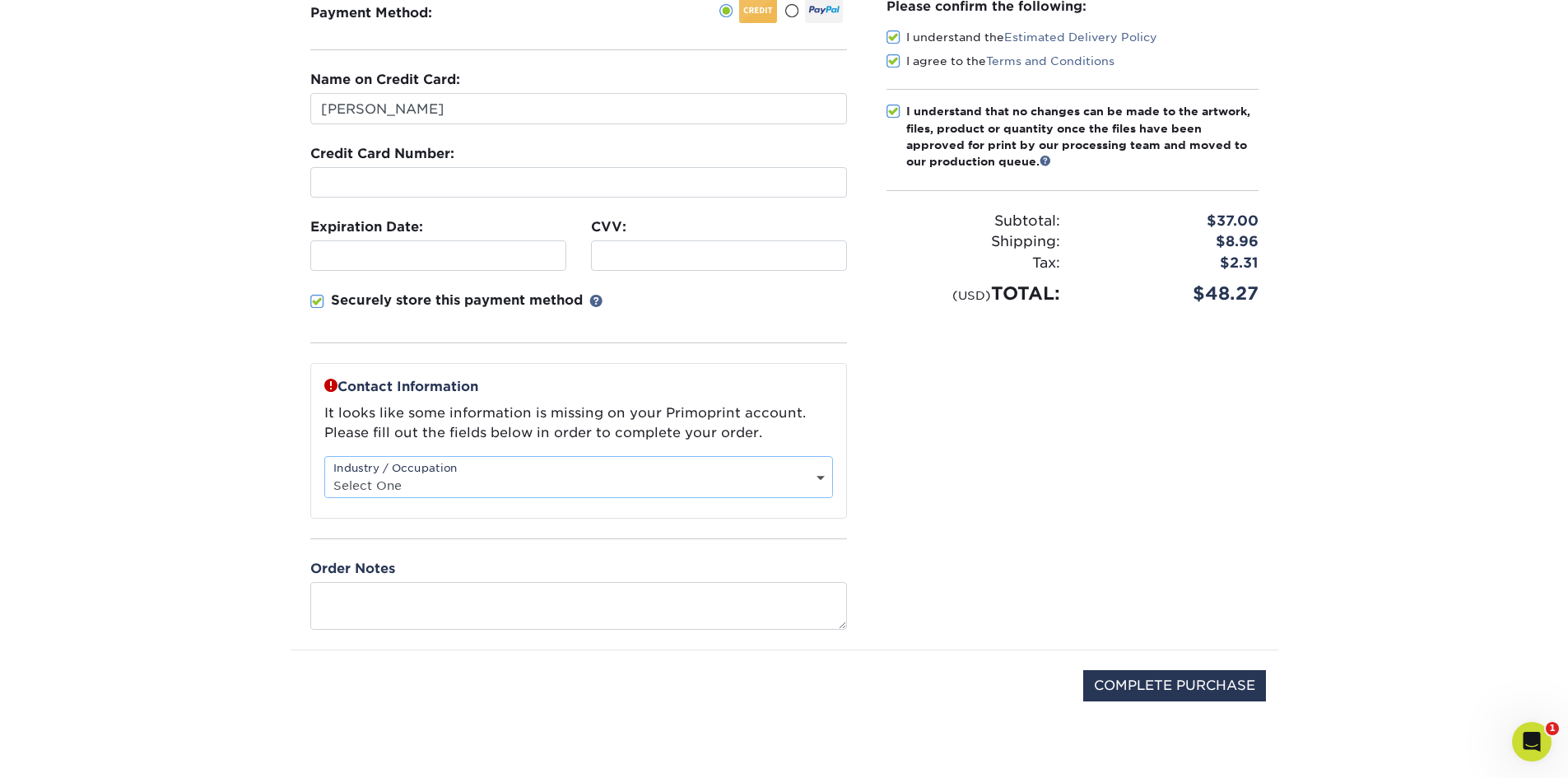
click at [511, 486] on select "Select One Administrative Executive Human Resources Construction Education Ente…" at bounding box center [579, 485] width 507 height 24
click at [220, 492] on section "SECURE CHECKOUT View Cart Payment Method: Name on Credit Card:" at bounding box center [784, 354] width 1568 height 849
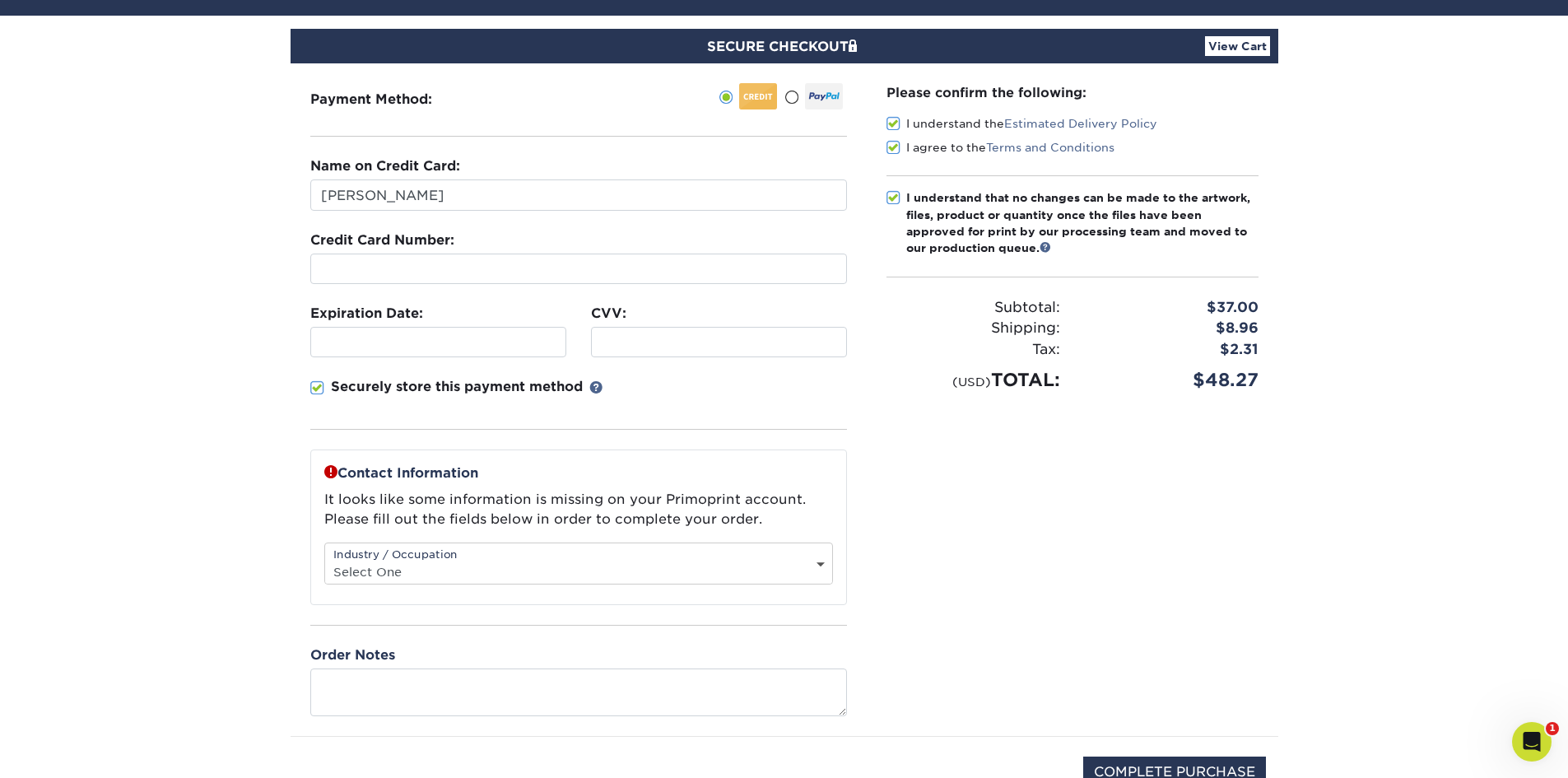
scroll to position [0, 0]
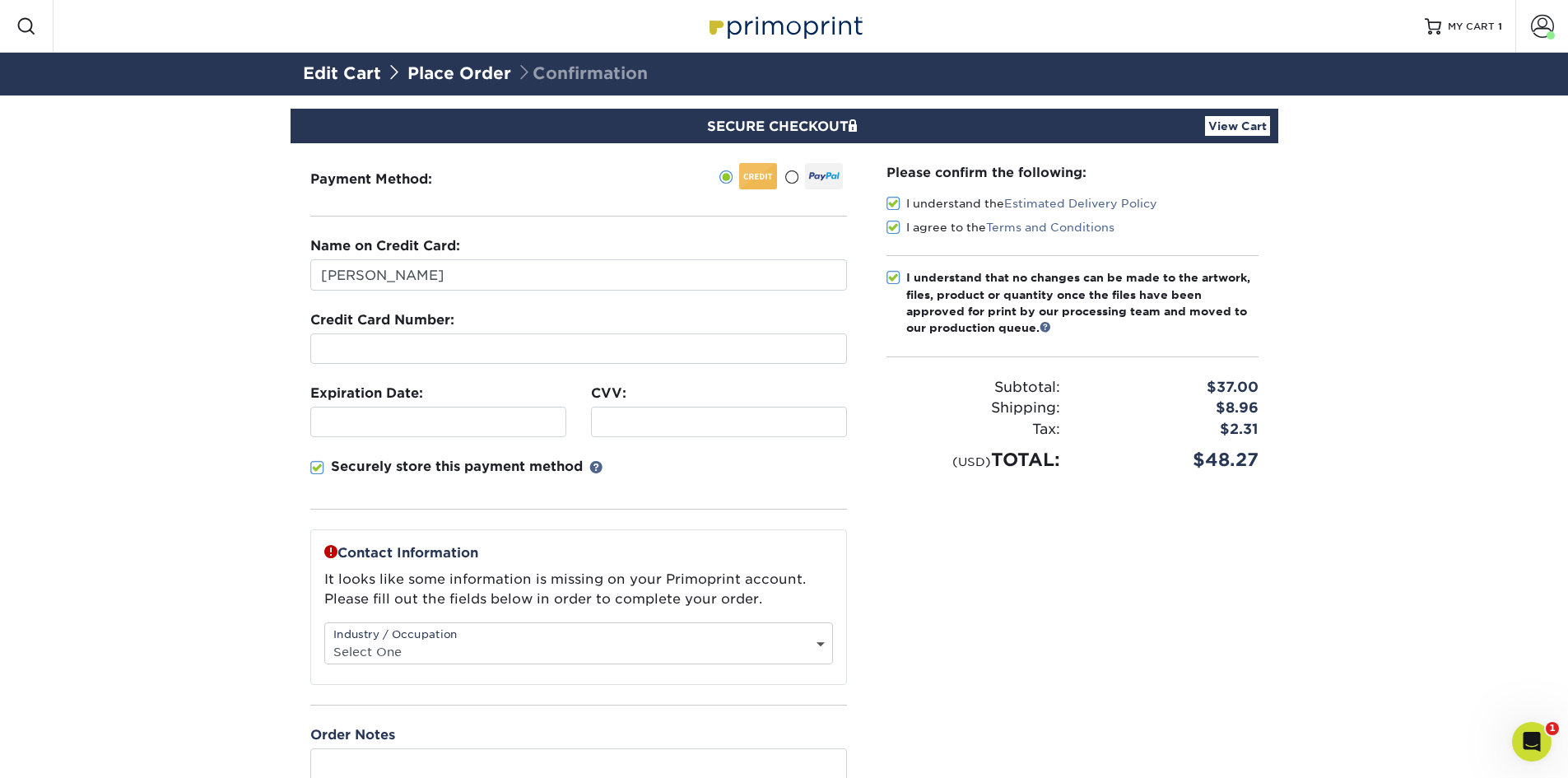
drag, startPoint x: 333, startPoint y: 331, endPoint x: 328, endPoint y: 343, distance: 13.0
click at [333, 332] on div "Credit Card Number:" at bounding box center [579, 337] width 537 height 54
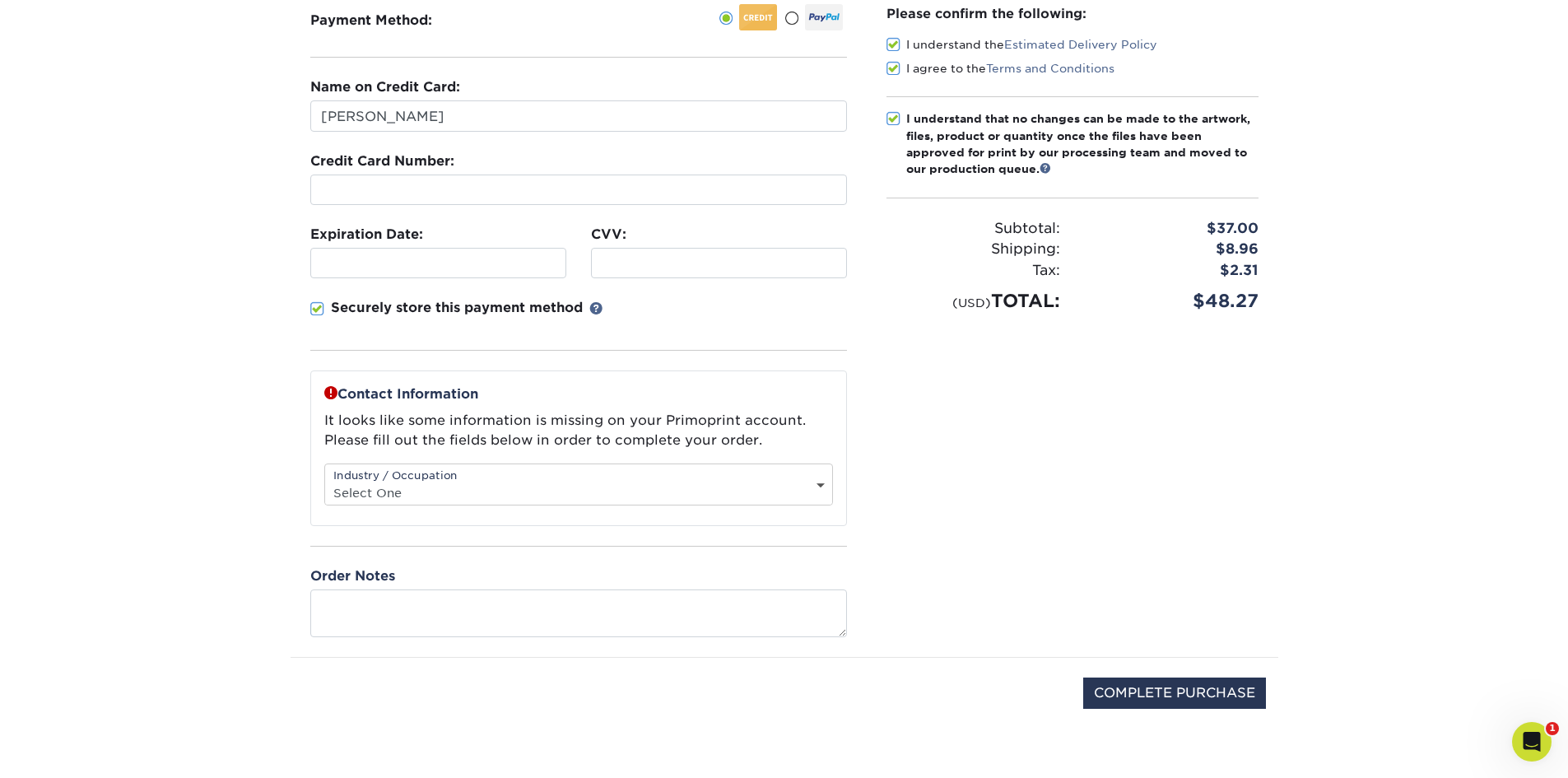
scroll to position [167, 0]
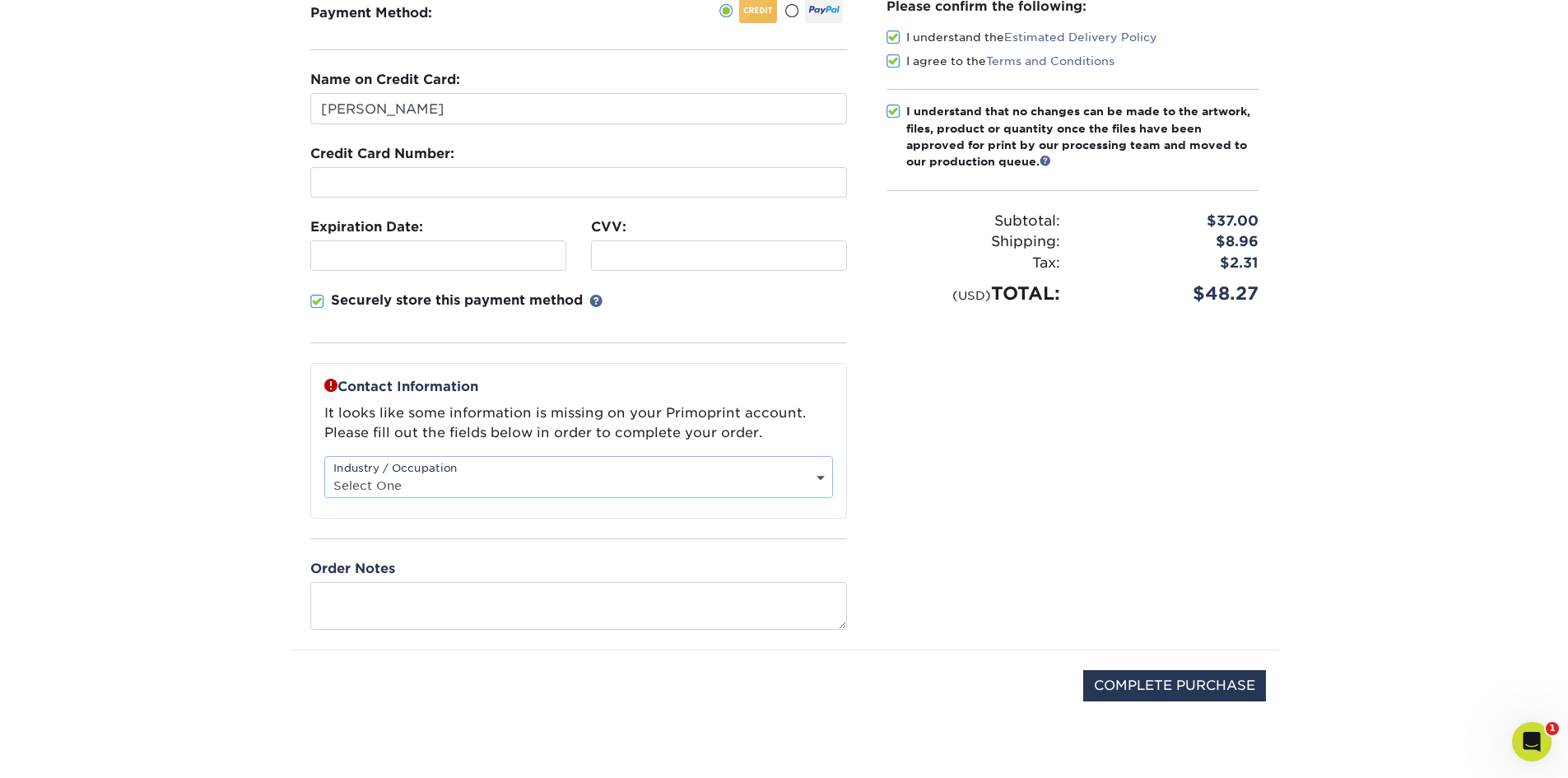
click at [425, 480] on select "Select One Administrative Executive Human Resources Construction Education Ente…" at bounding box center [579, 485] width 507 height 24
select select "12"
click at [325, 474] on select "Select One Administrative Executive Human Resources Construction Education Ente…" at bounding box center [579, 485] width 507 height 24
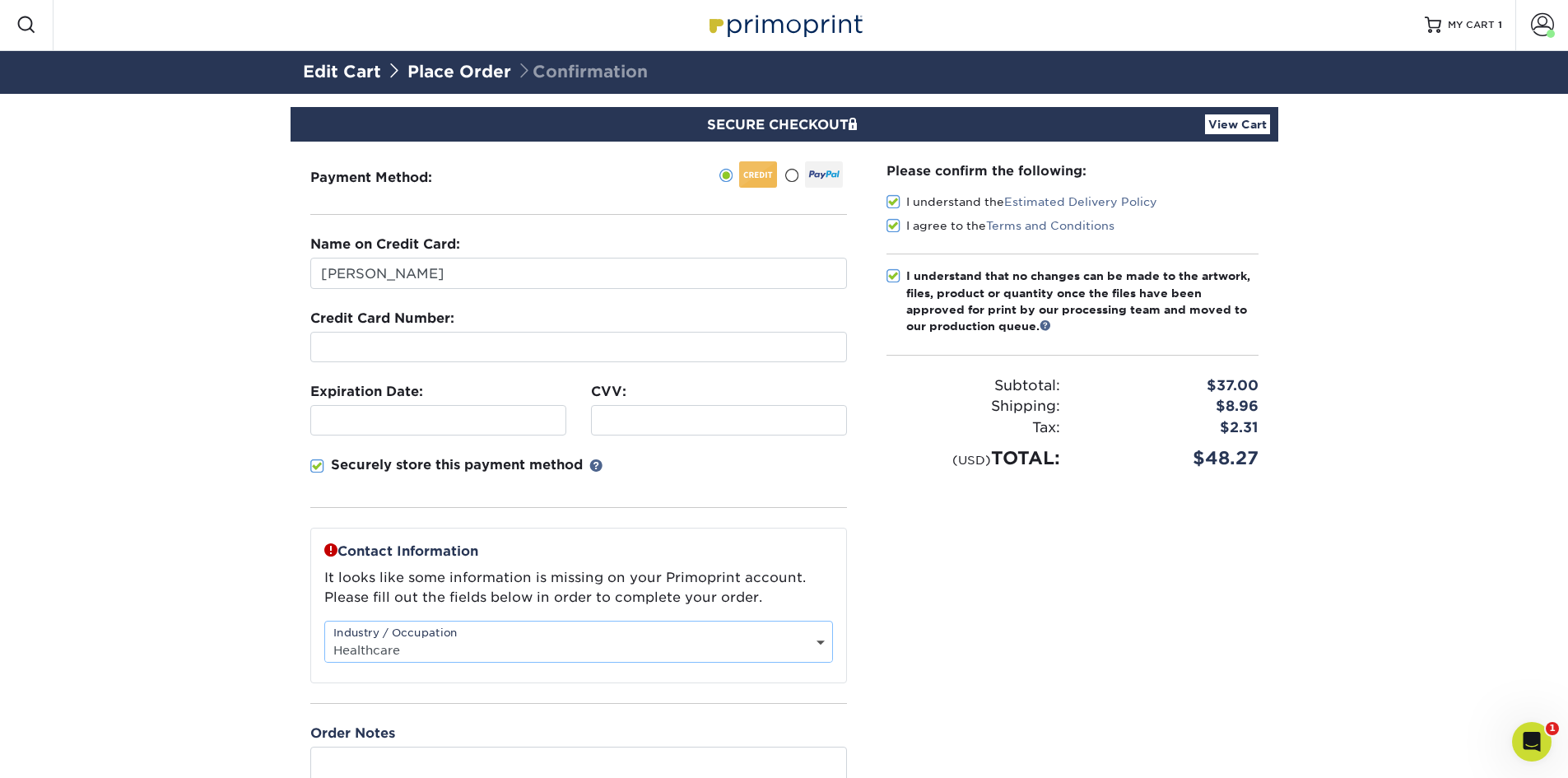
scroll to position [0, 0]
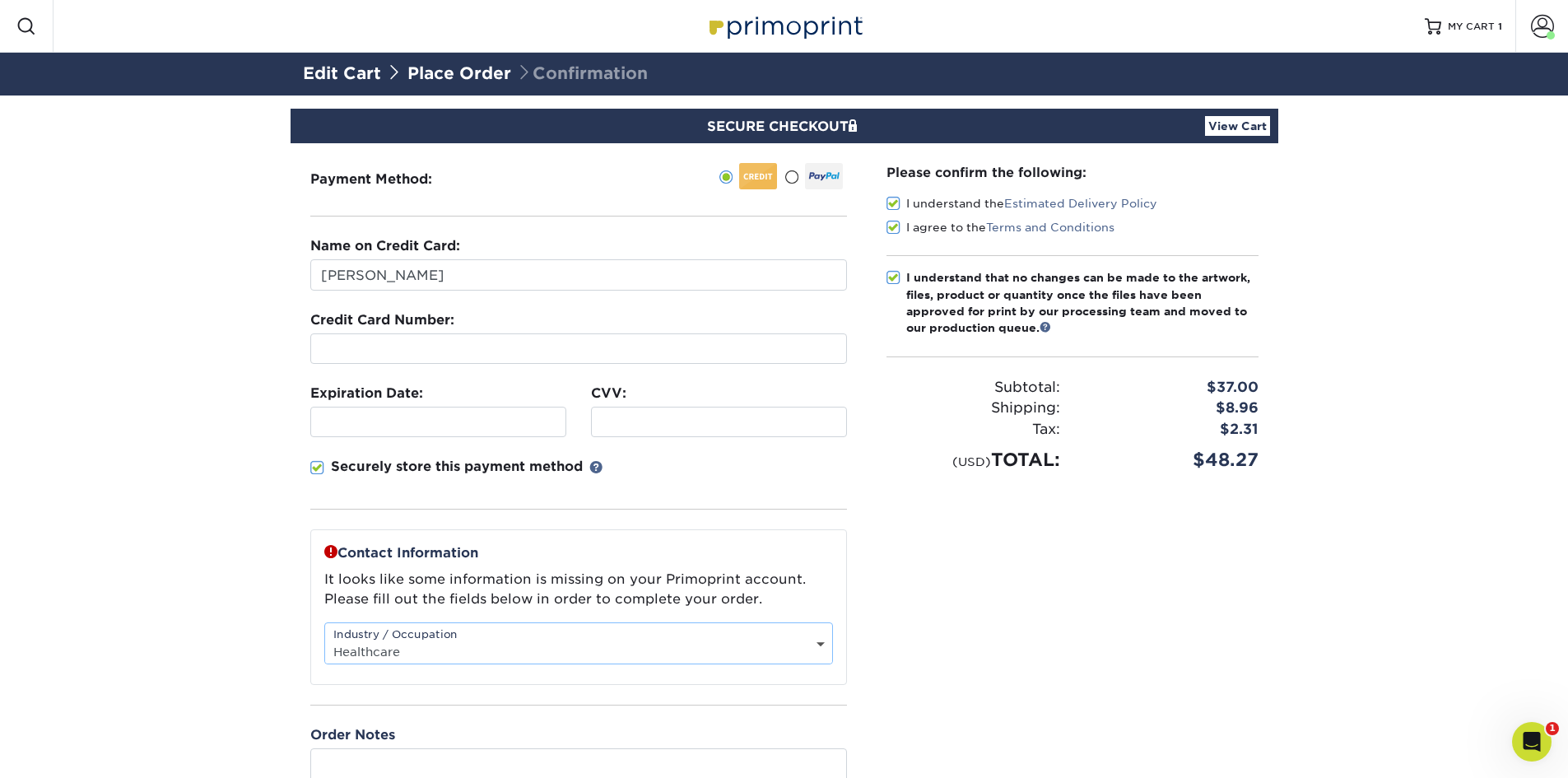
click at [482, 279] on div "Name on Credit Card: [PERSON_NAME]" at bounding box center [579, 264] width 537 height 55
click at [457, 280] on input "[PERSON_NAME]" at bounding box center [579, 274] width 537 height 31
